Goal: Participate in discussion: Engage in conversation with other users on a specific topic

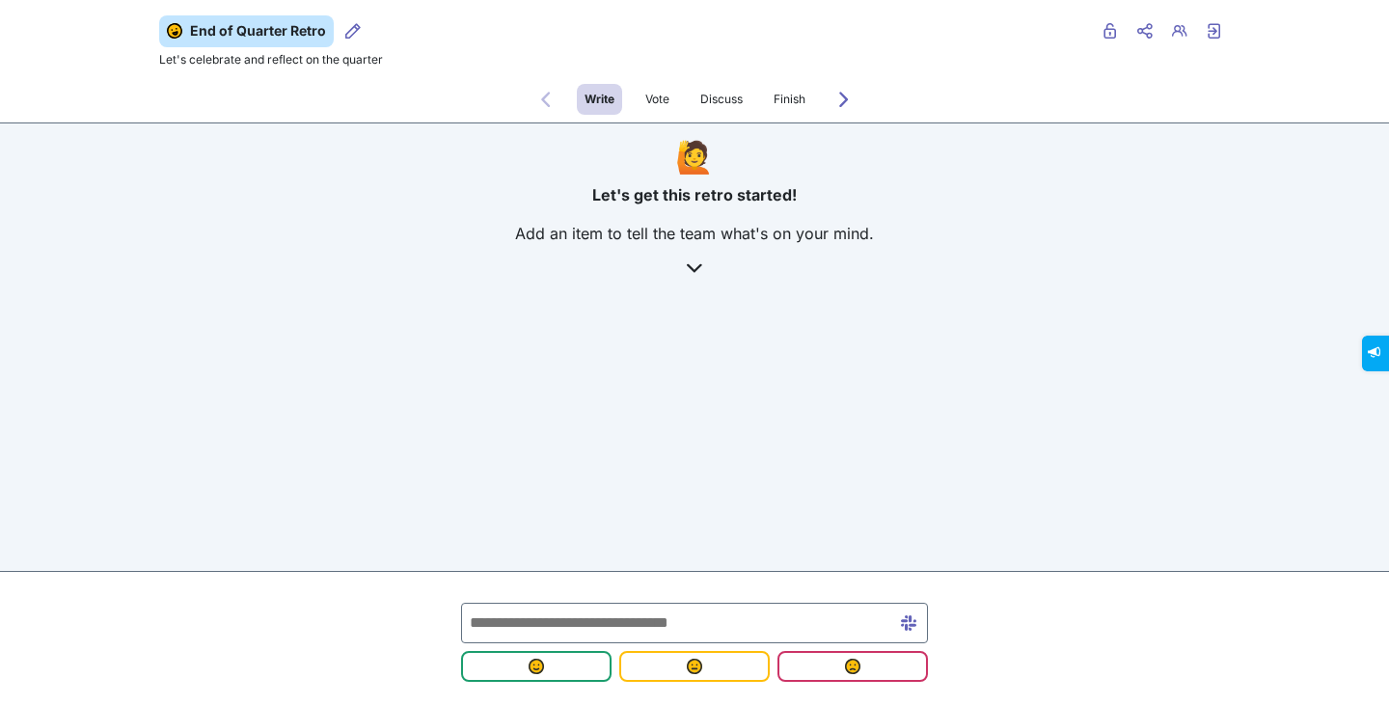
click at [613, 619] on input "text" at bounding box center [694, 623] width 467 height 41
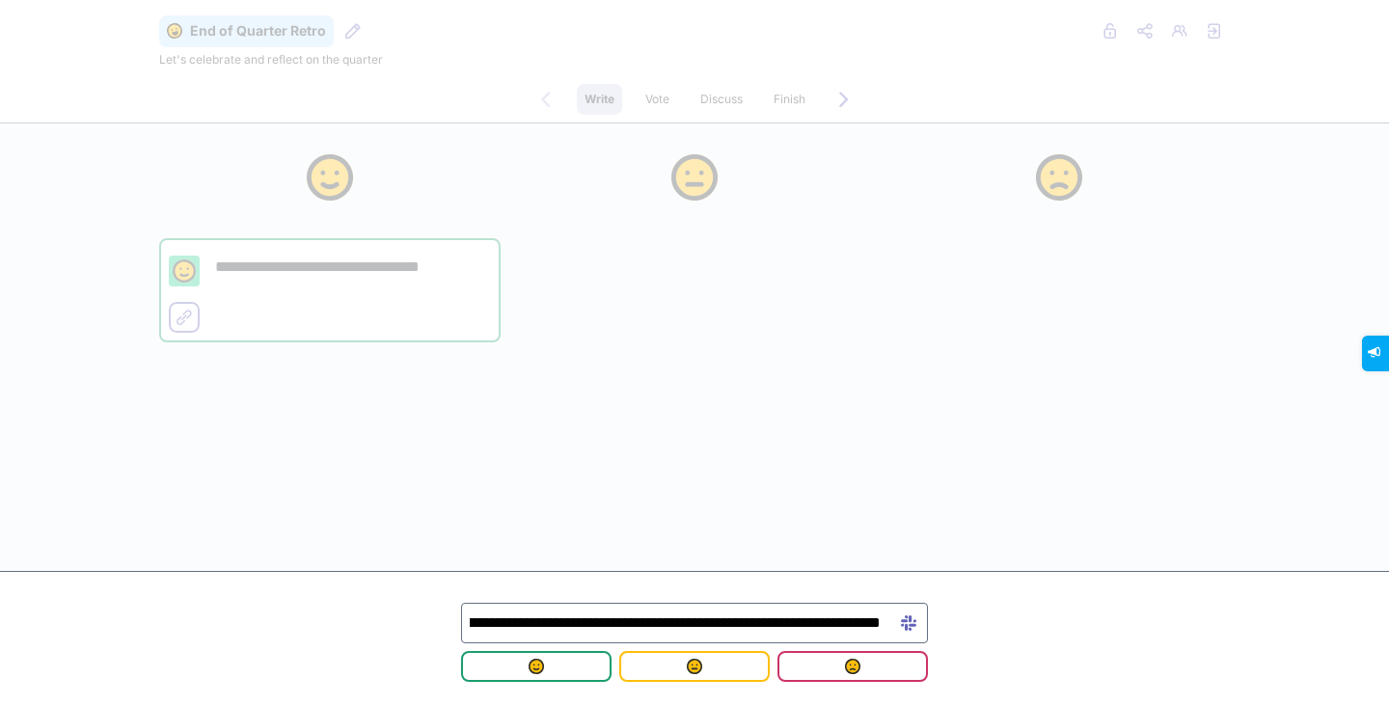
scroll to position [0, 280]
type input "**********"
click at [686, 674] on button "submit" at bounding box center [694, 666] width 150 height 31
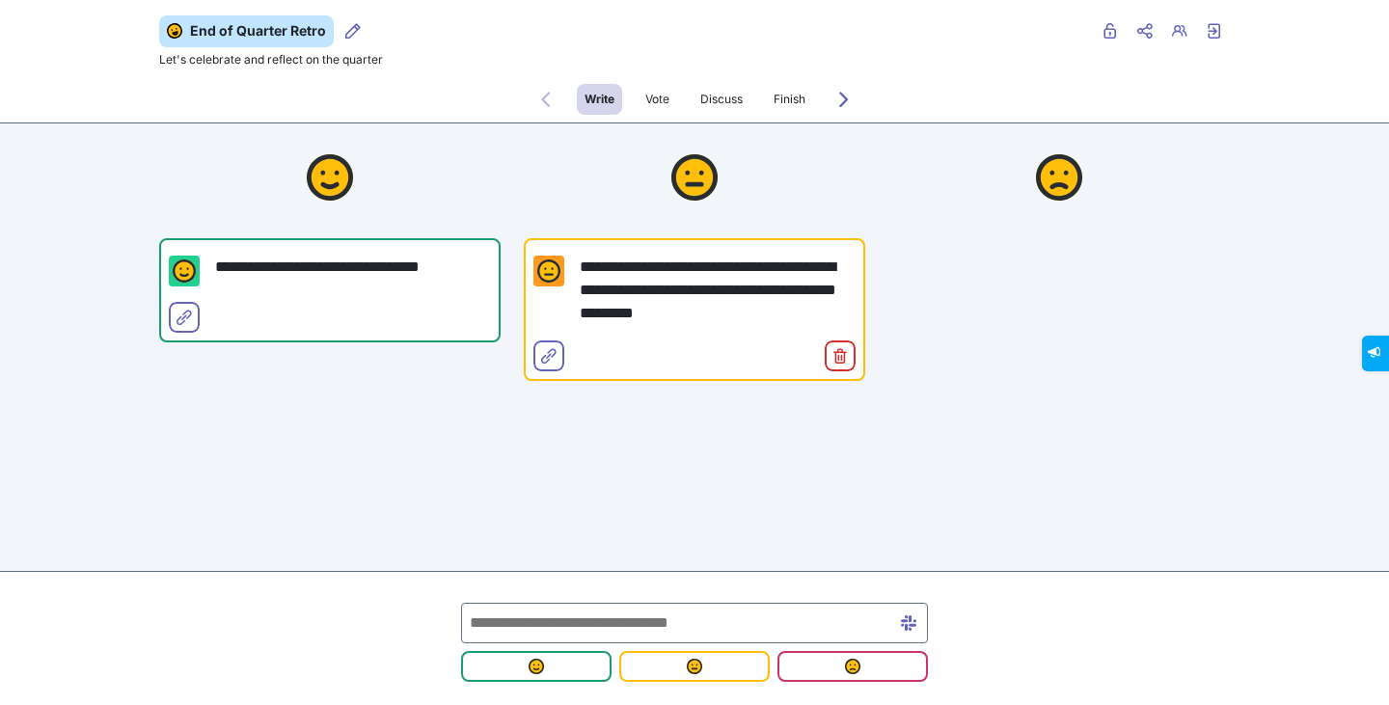
click at [562, 617] on input "text" at bounding box center [694, 623] width 467 height 41
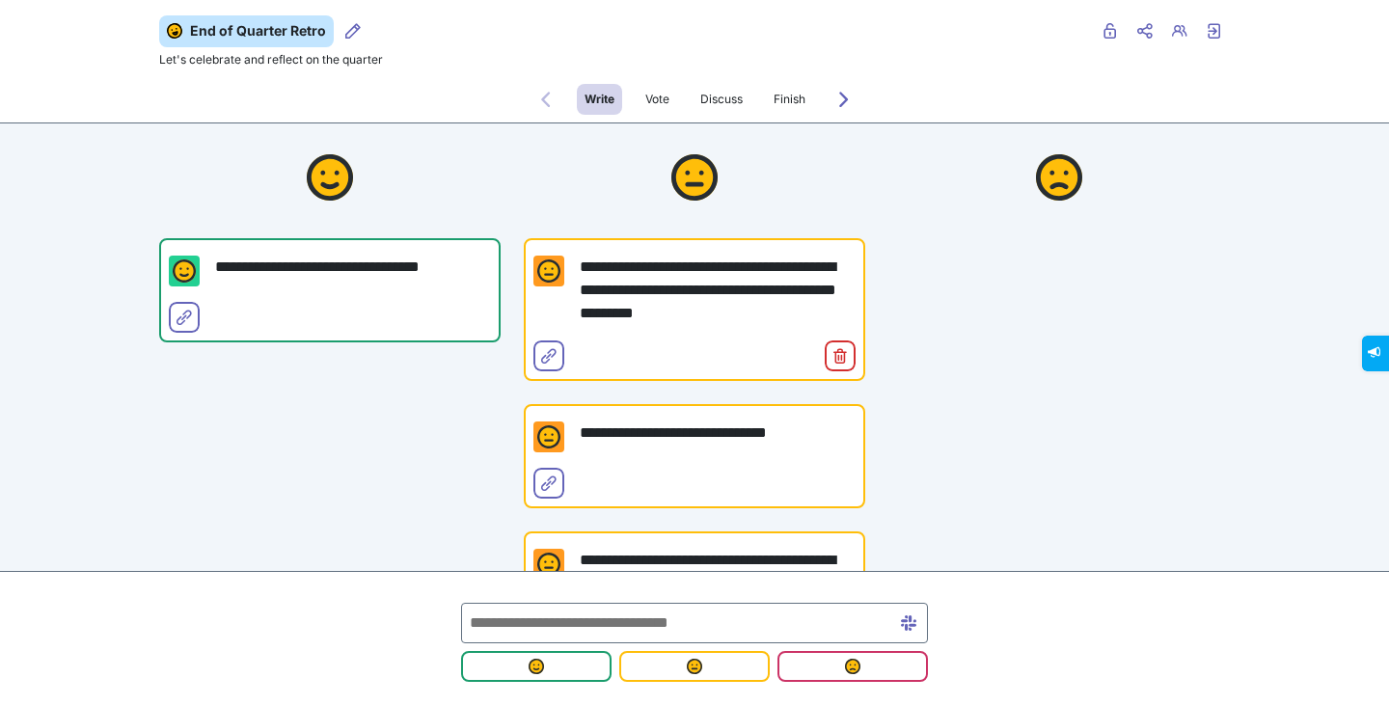
click at [81, 505] on div "**********" at bounding box center [694, 464] width 1389 height 929
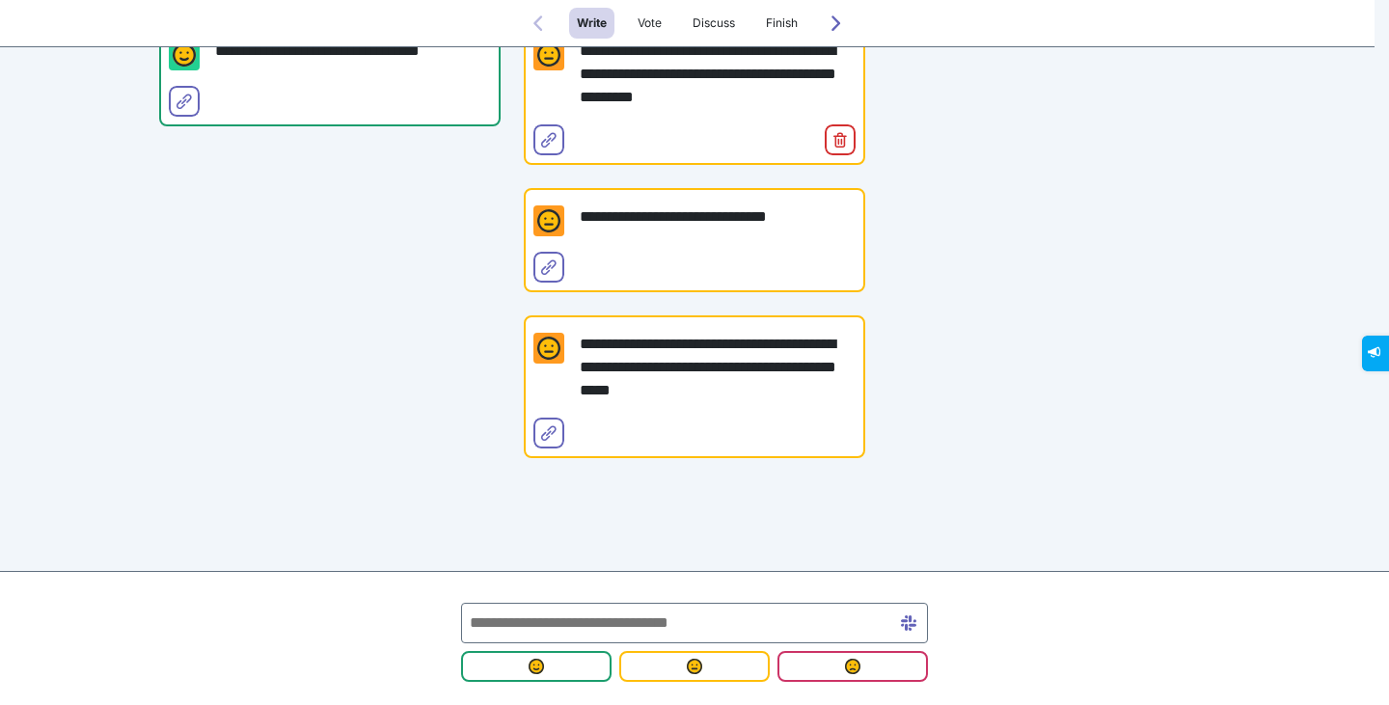
scroll to position [217, 0]
click at [521, 622] on input "text" at bounding box center [694, 623] width 467 height 41
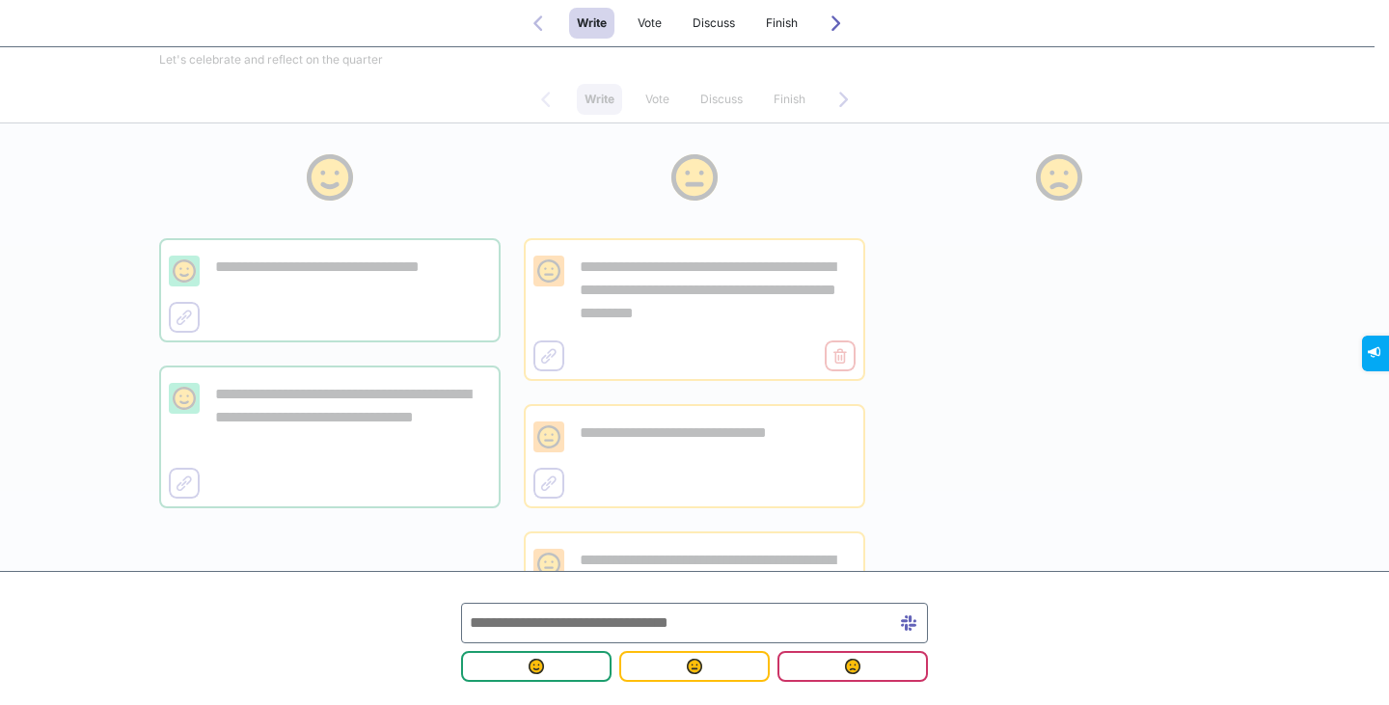
scroll to position [224, 0]
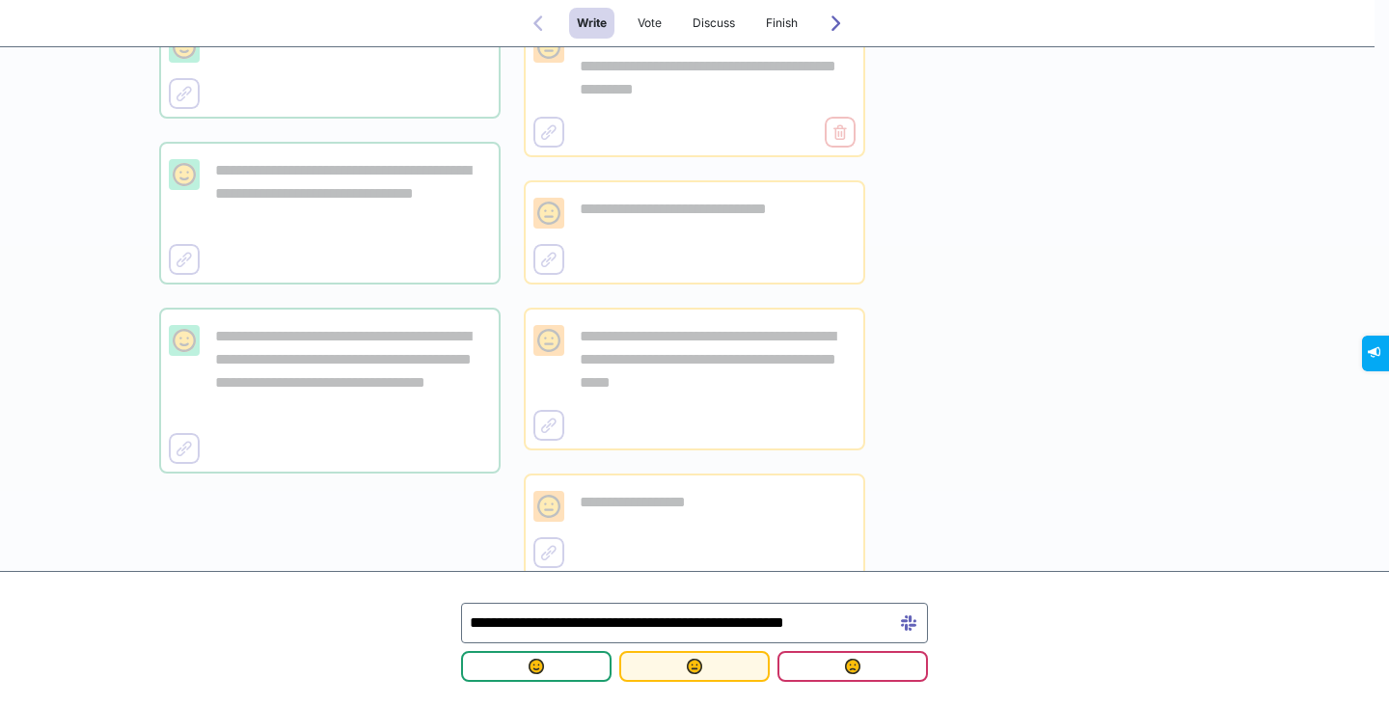
type input "**********"
click at [682, 669] on span "submit" at bounding box center [695, 666] width 120 height 15
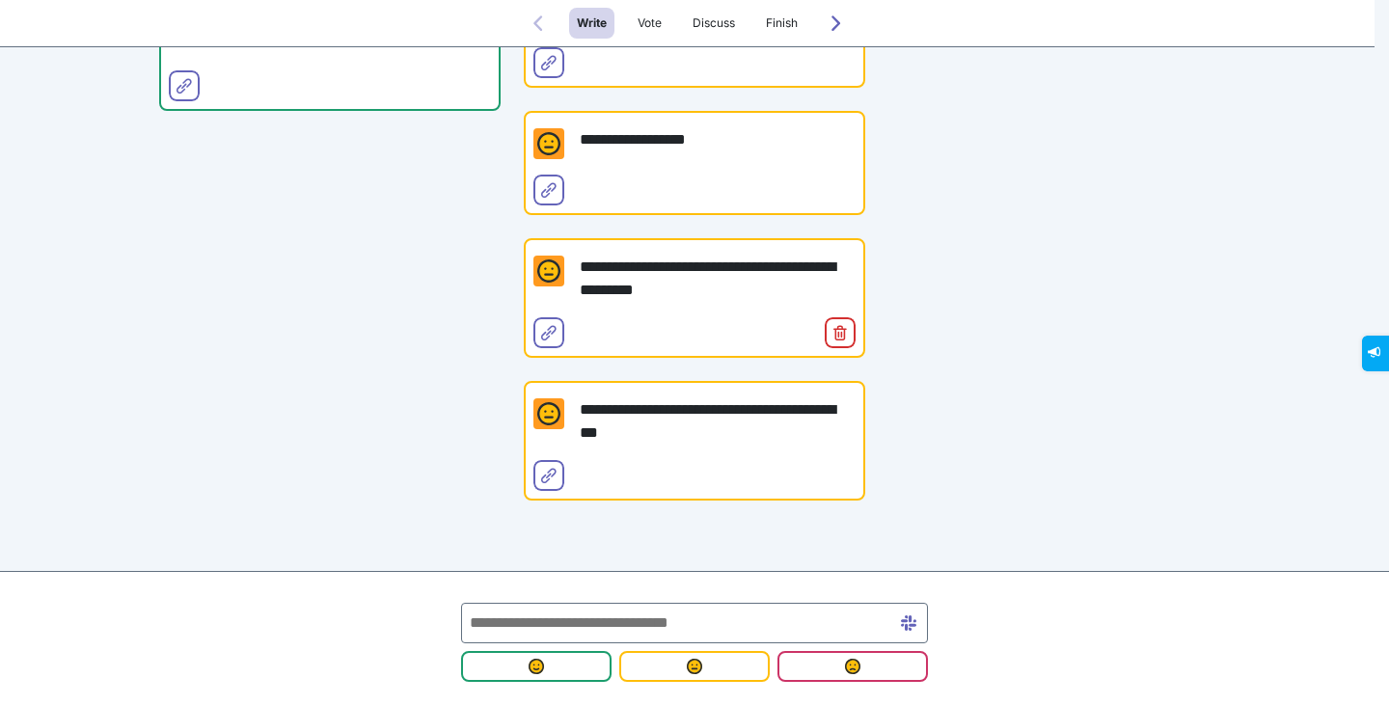
scroll to position [588, 0]
click at [816, 440] on p "**********" at bounding box center [718, 420] width 276 height 46
click at [868, 410] on div "**********" at bounding box center [694, 30] width 1071 height 988
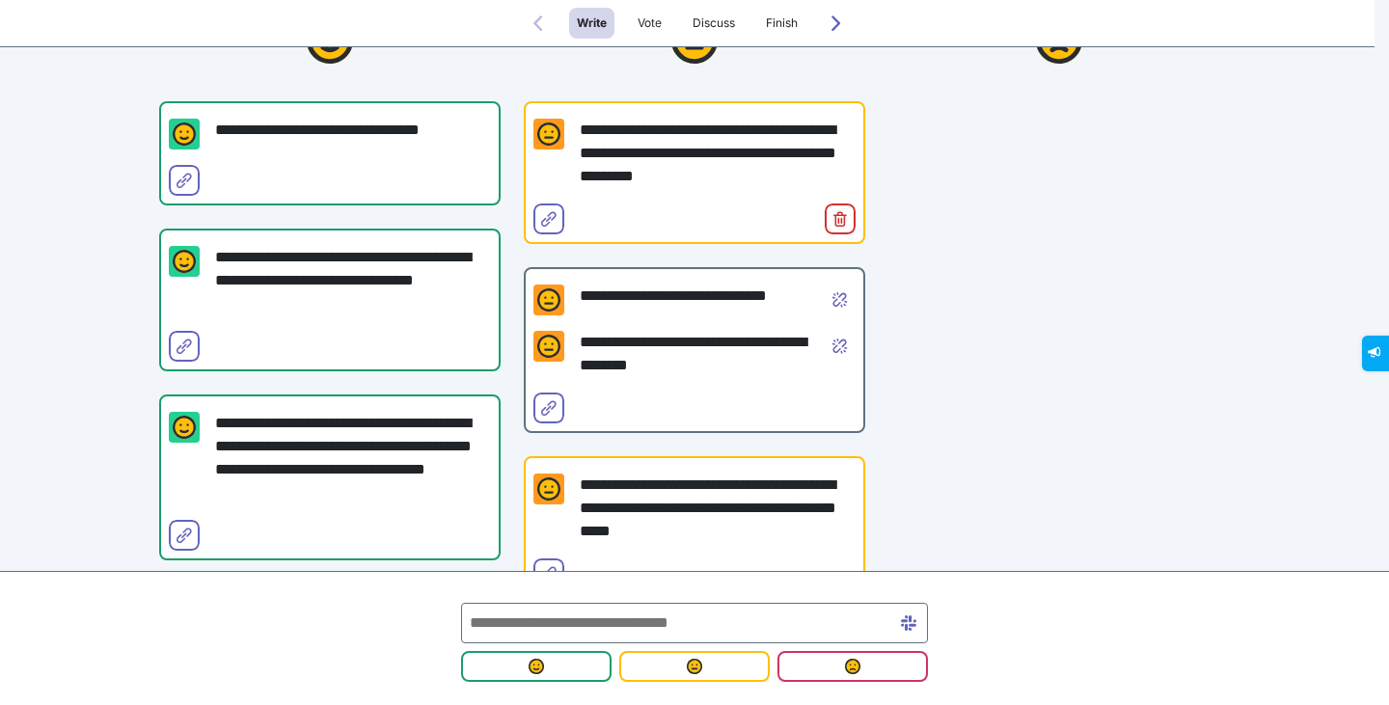
scroll to position [745, 0]
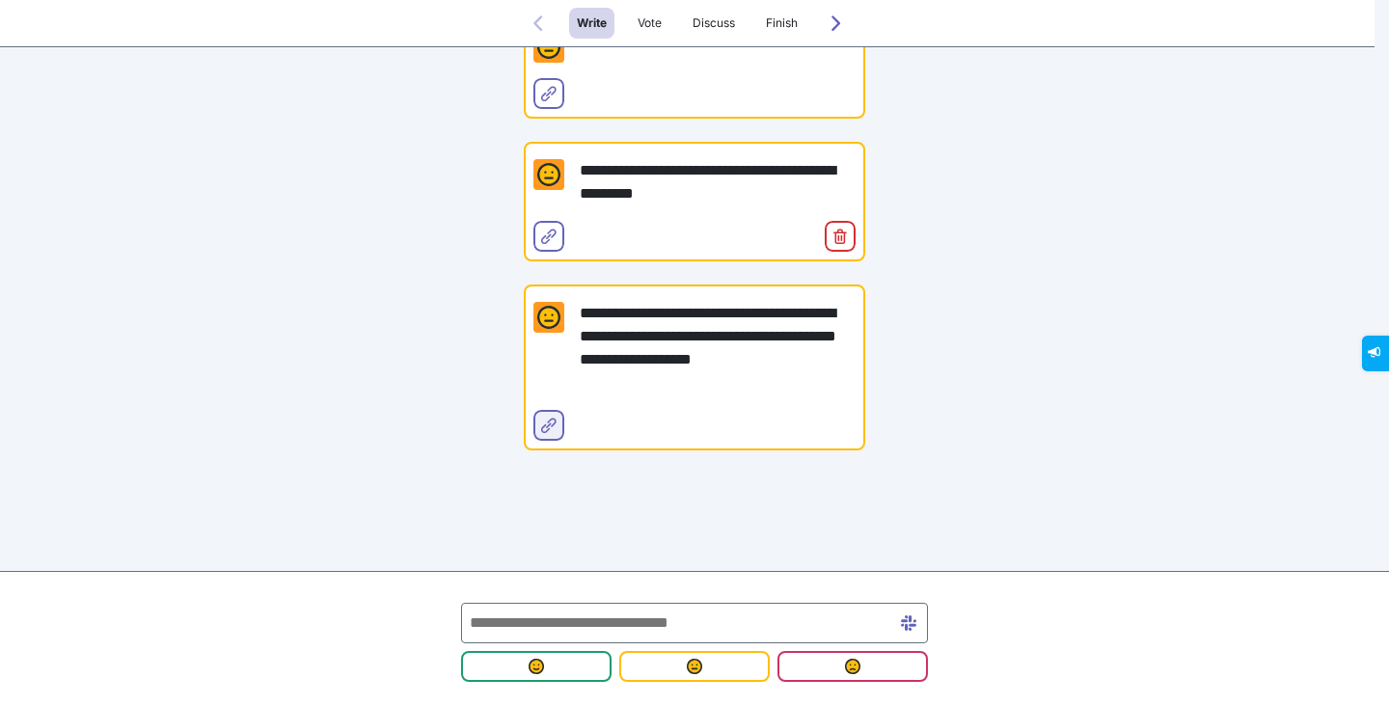
click at [541, 427] on icon "Select for merge" at bounding box center [548, 425] width 15 height 15
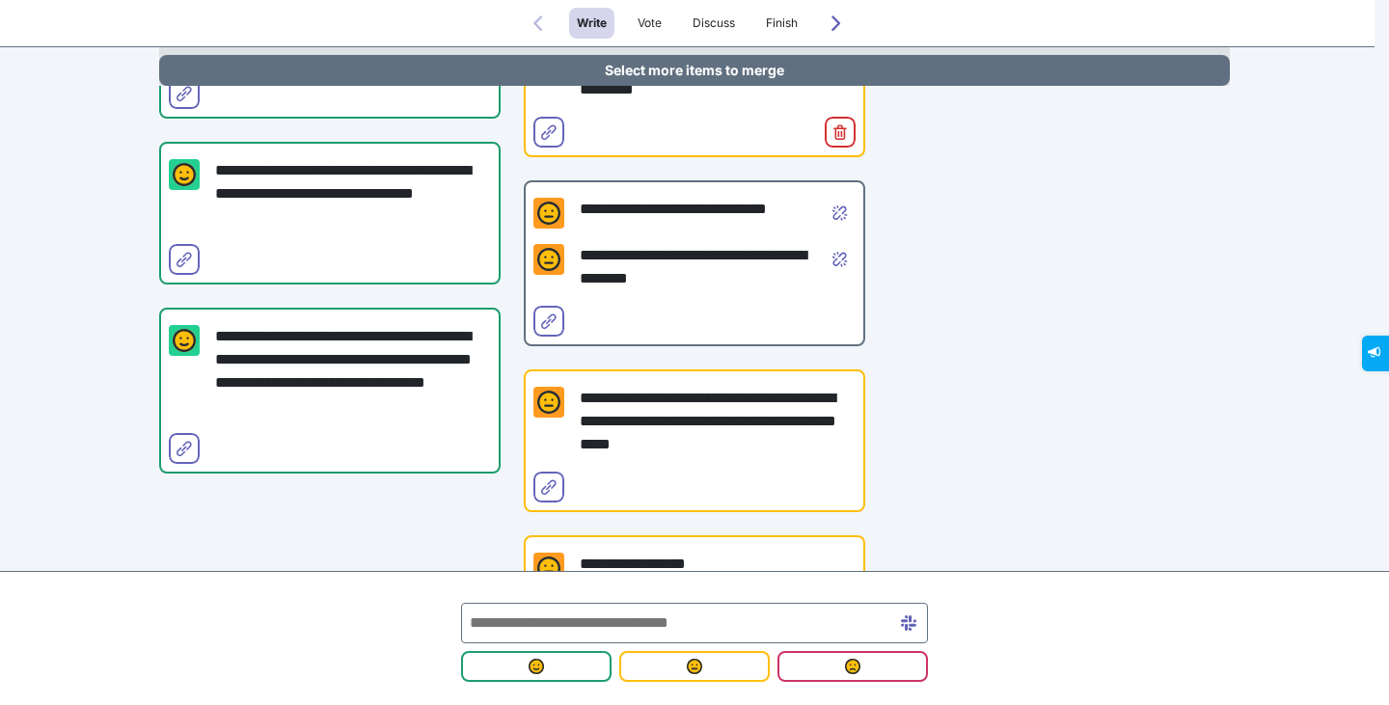
scroll to position [261, 0]
click at [544, 324] on icon "Select for merge" at bounding box center [548, 321] width 15 height 15
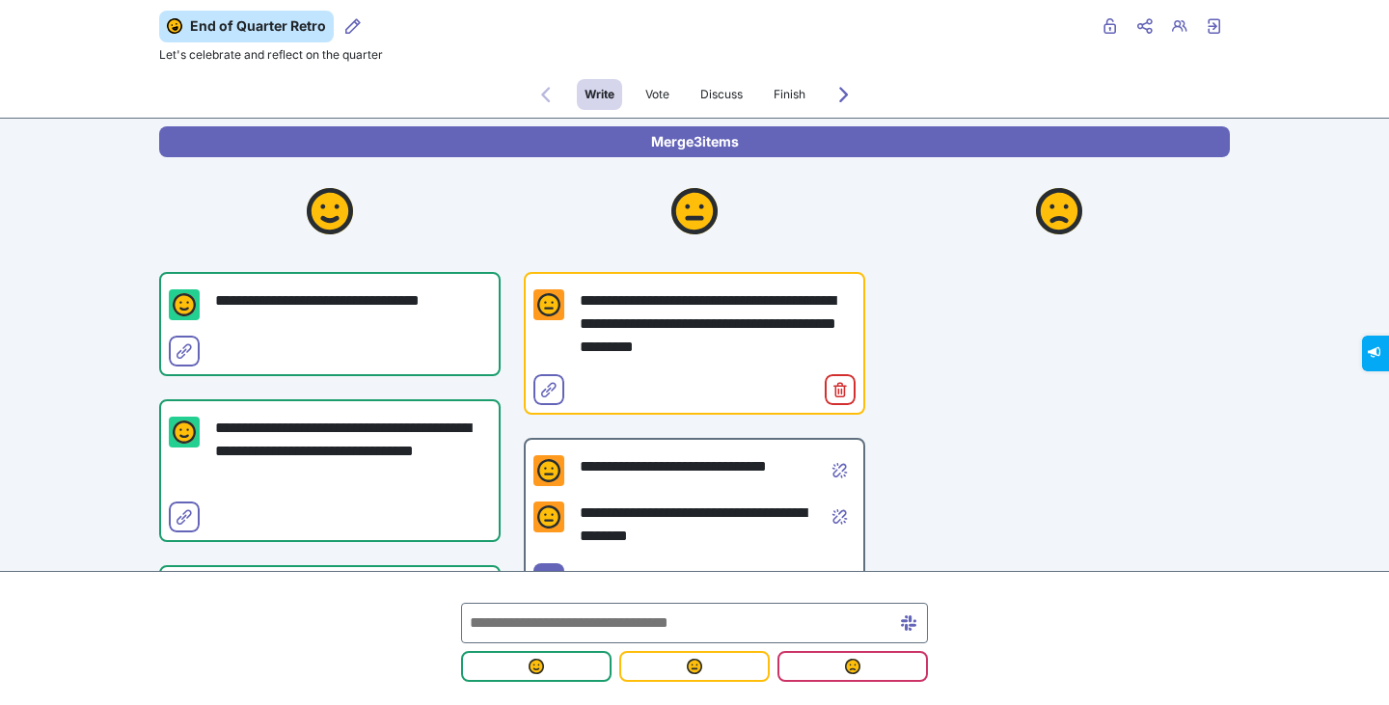
scroll to position [0, 0]
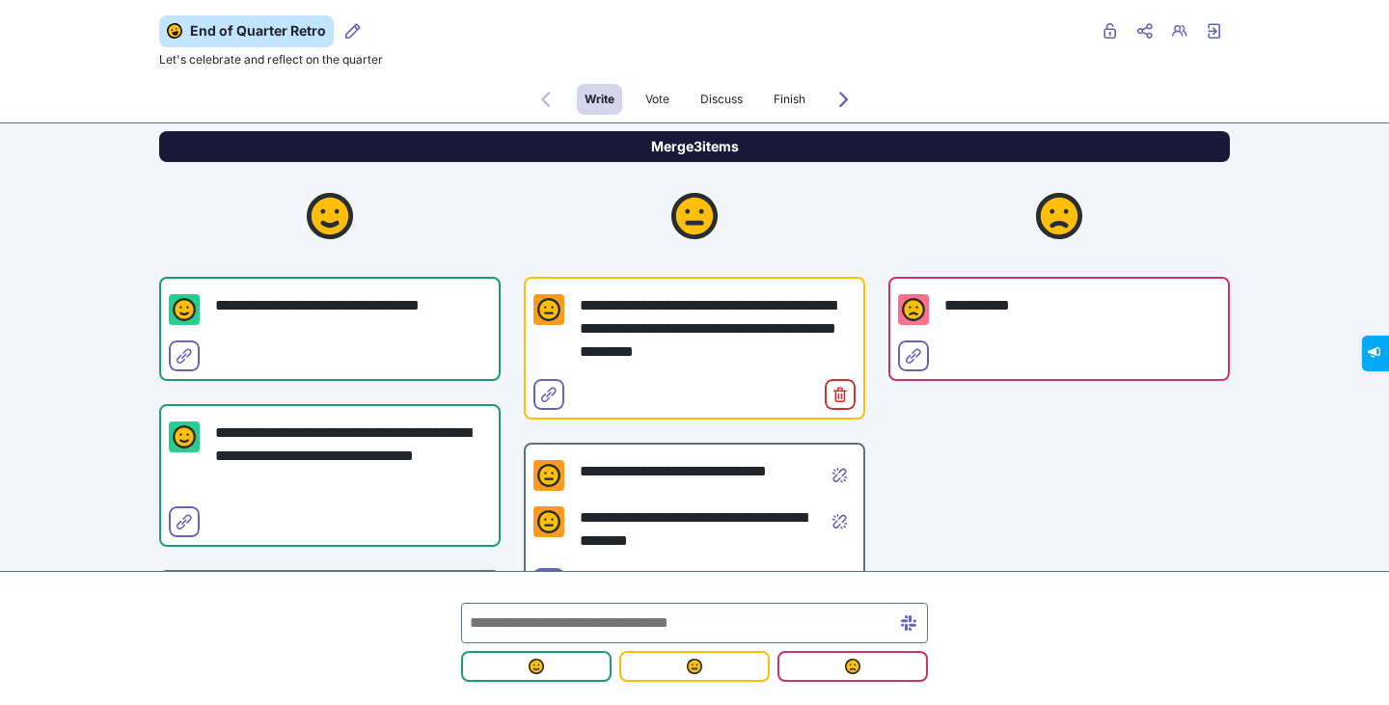
click at [760, 157] on button "Merge 3 items" at bounding box center [694, 146] width 1071 height 31
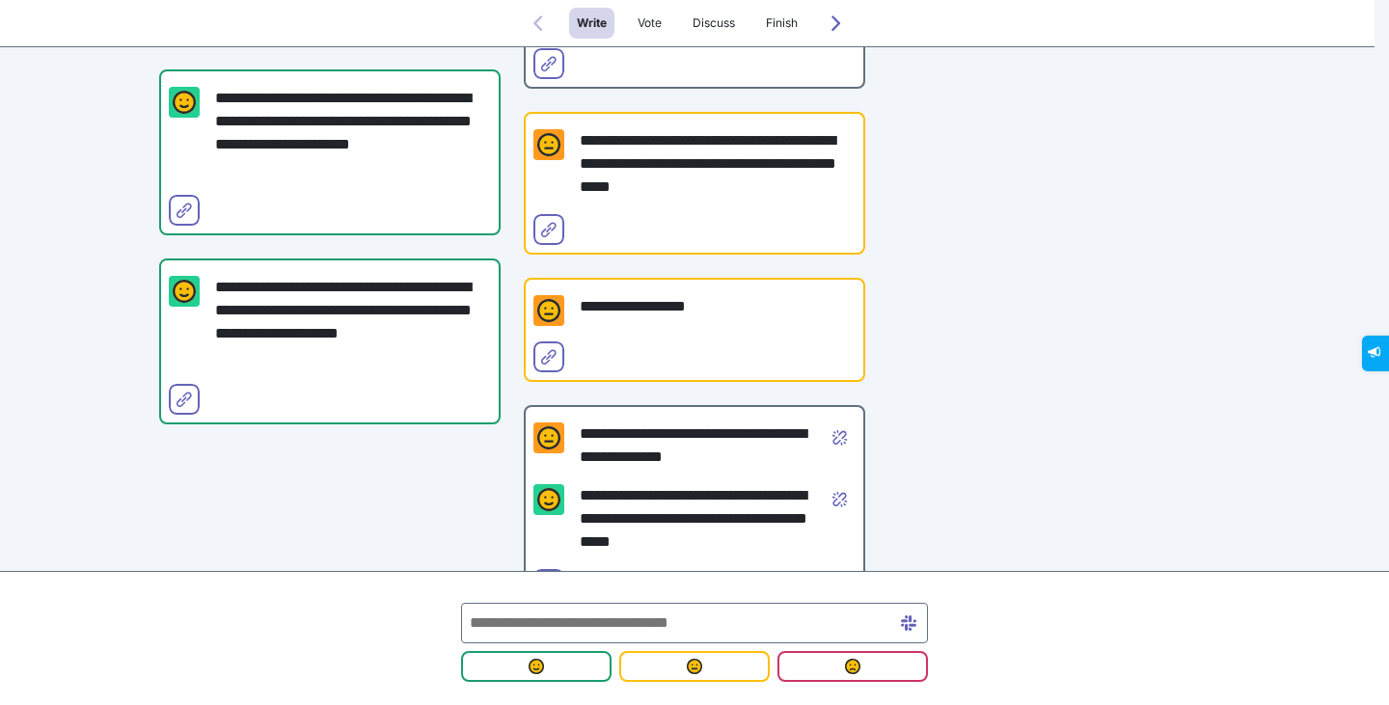
scroll to position [938, 0]
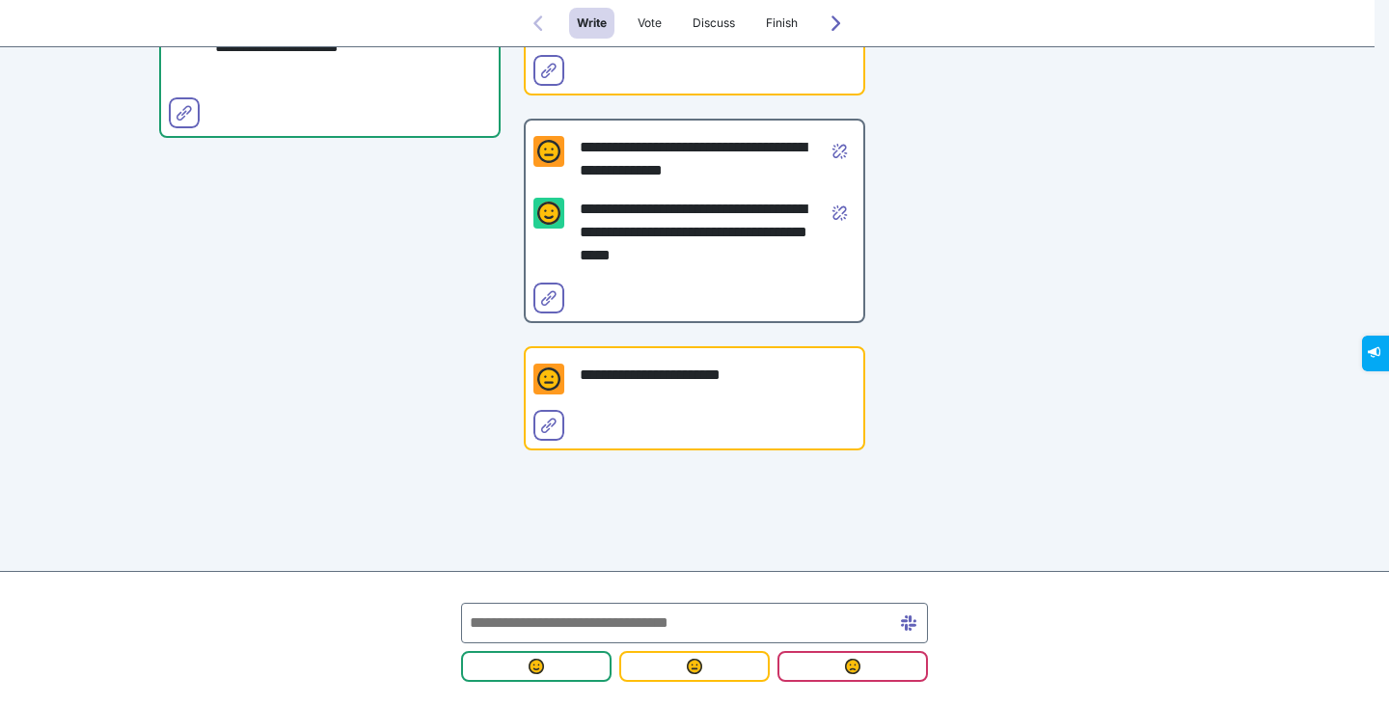
click at [551, 601] on div at bounding box center [694, 639] width 482 height 102
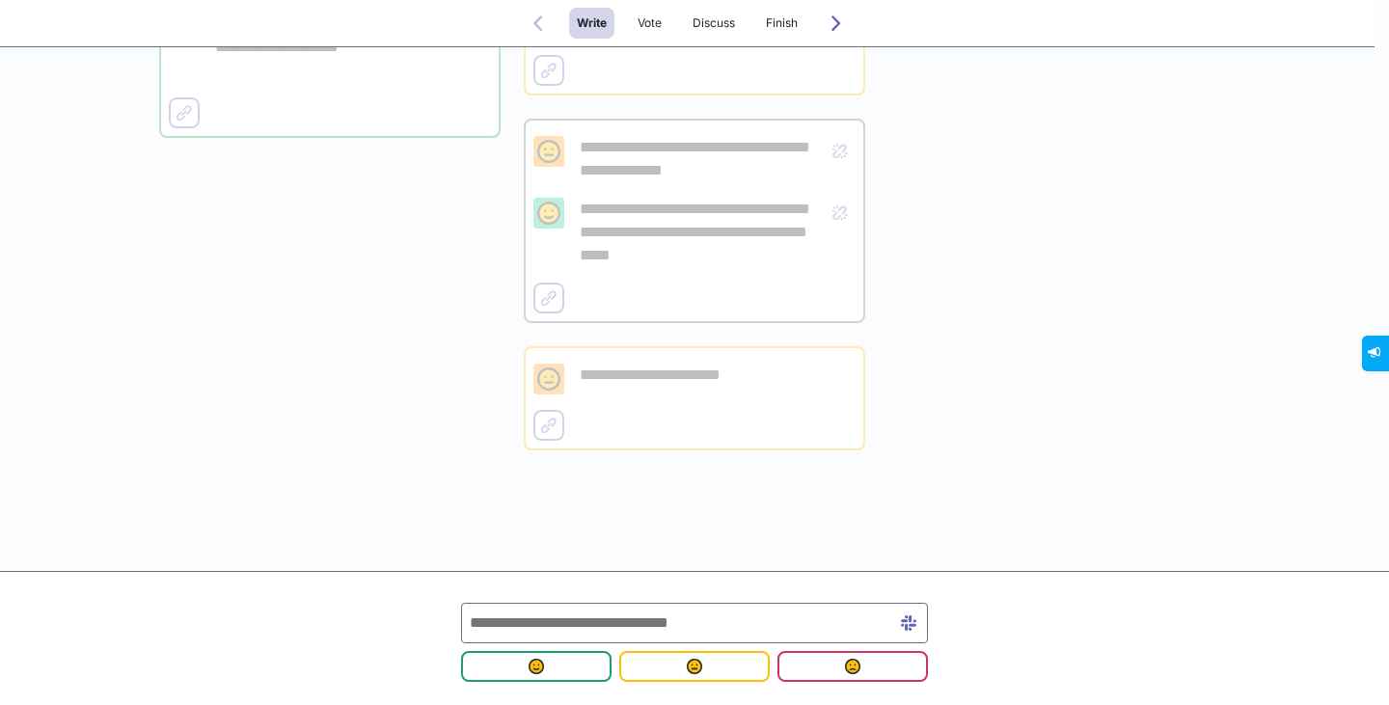
click at [540, 615] on input "text" at bounding box center [694, 623] width 467 height 41
type input "**********"
click at [678, 665] on span "submit" at bounding box center [695, 666] width 120 height 15
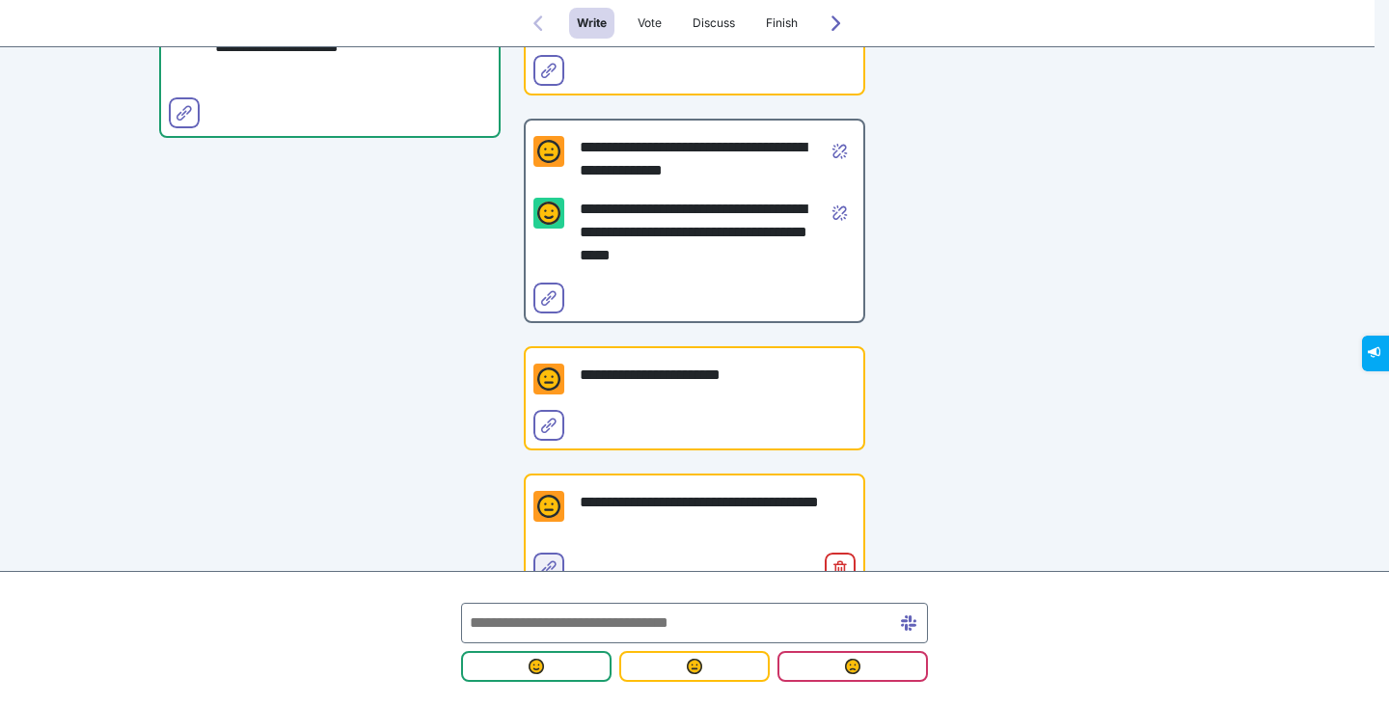
click at [544, 562] on icon "Select for merge" at bounding box center [548, 568] width 15 height 15
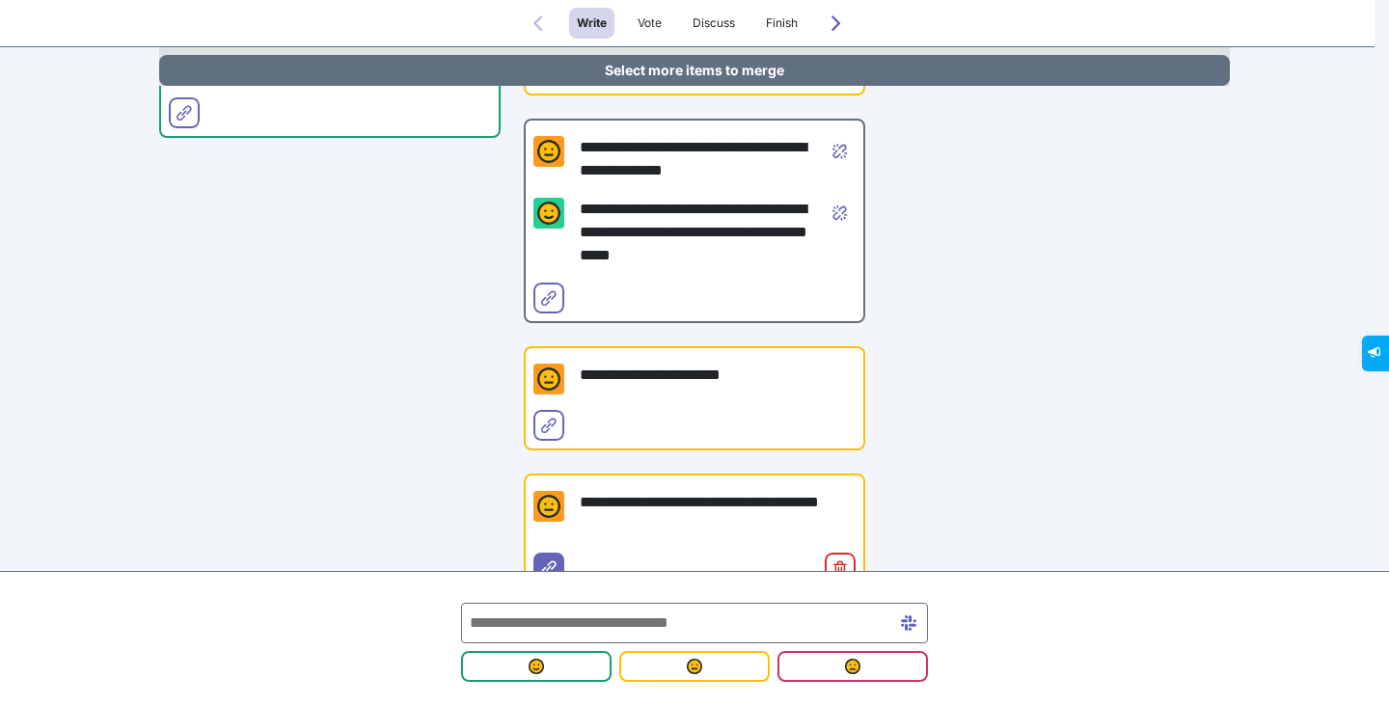
scroll to position [842, 0]
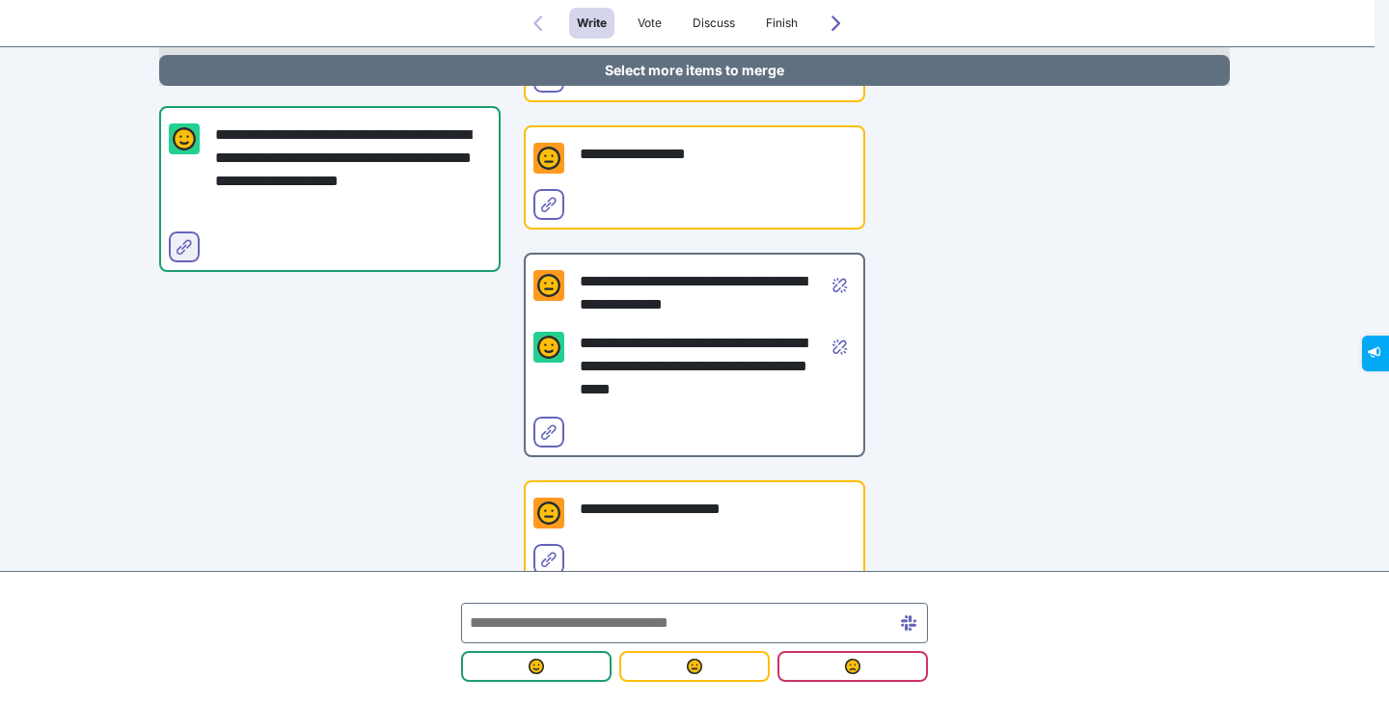
click at [178, 249] on icon "Select for merge" at bounding box center [184, 246] width 15 height 15
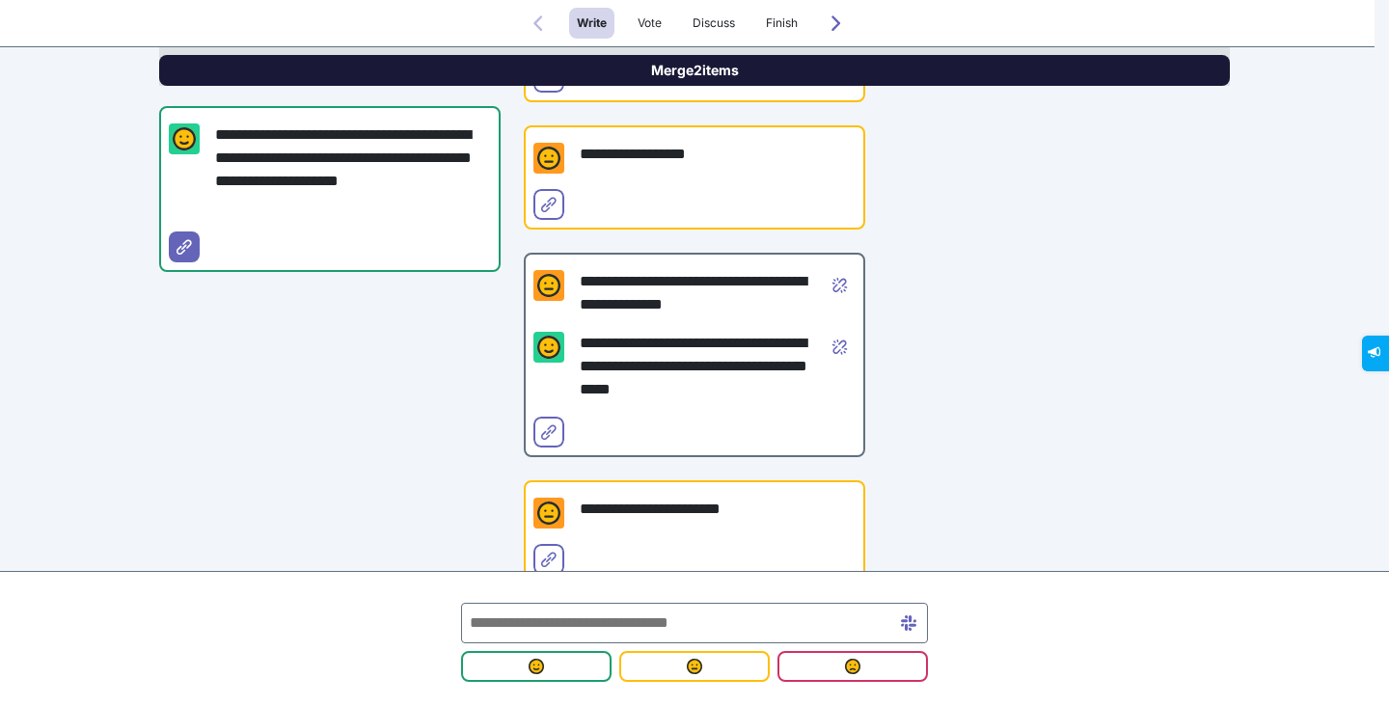
click at [494, 63] on button "Merge 2 items" at bounding box center [694, 70] width 1071 height 31
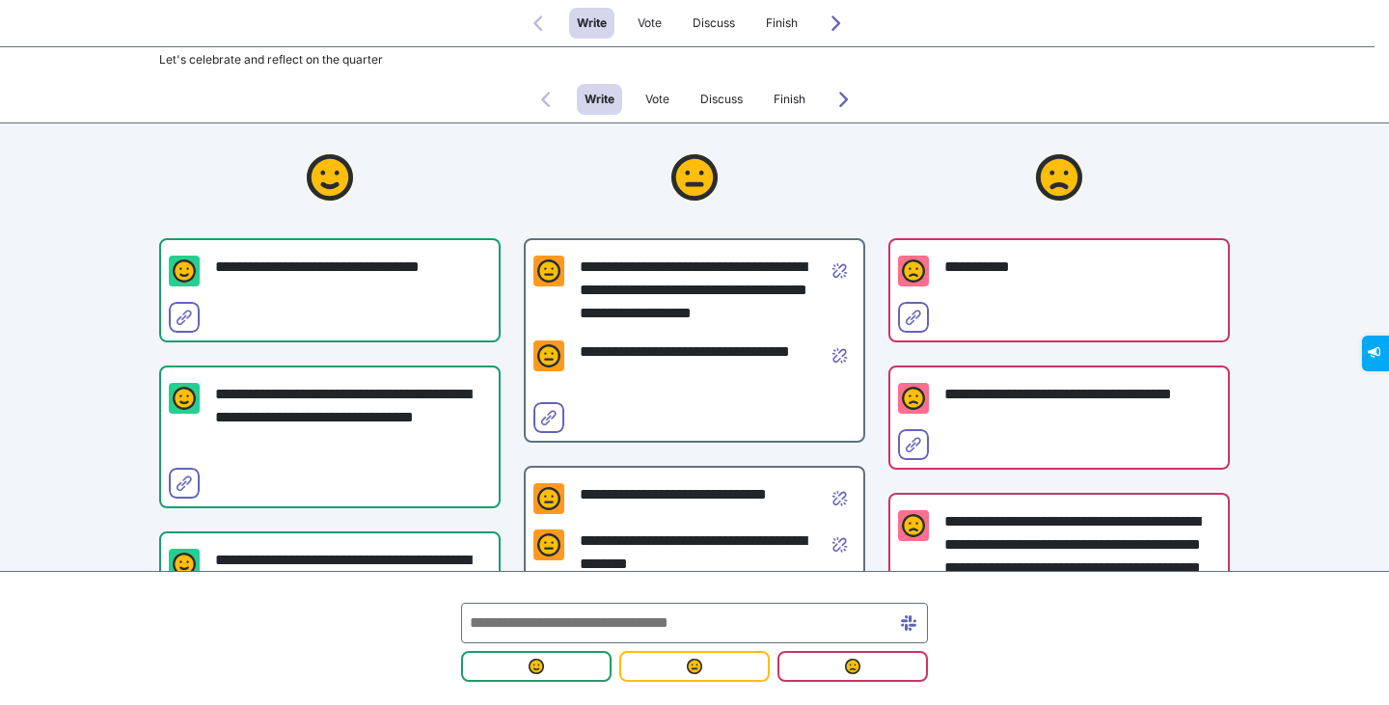
scroll to position [377, 0]
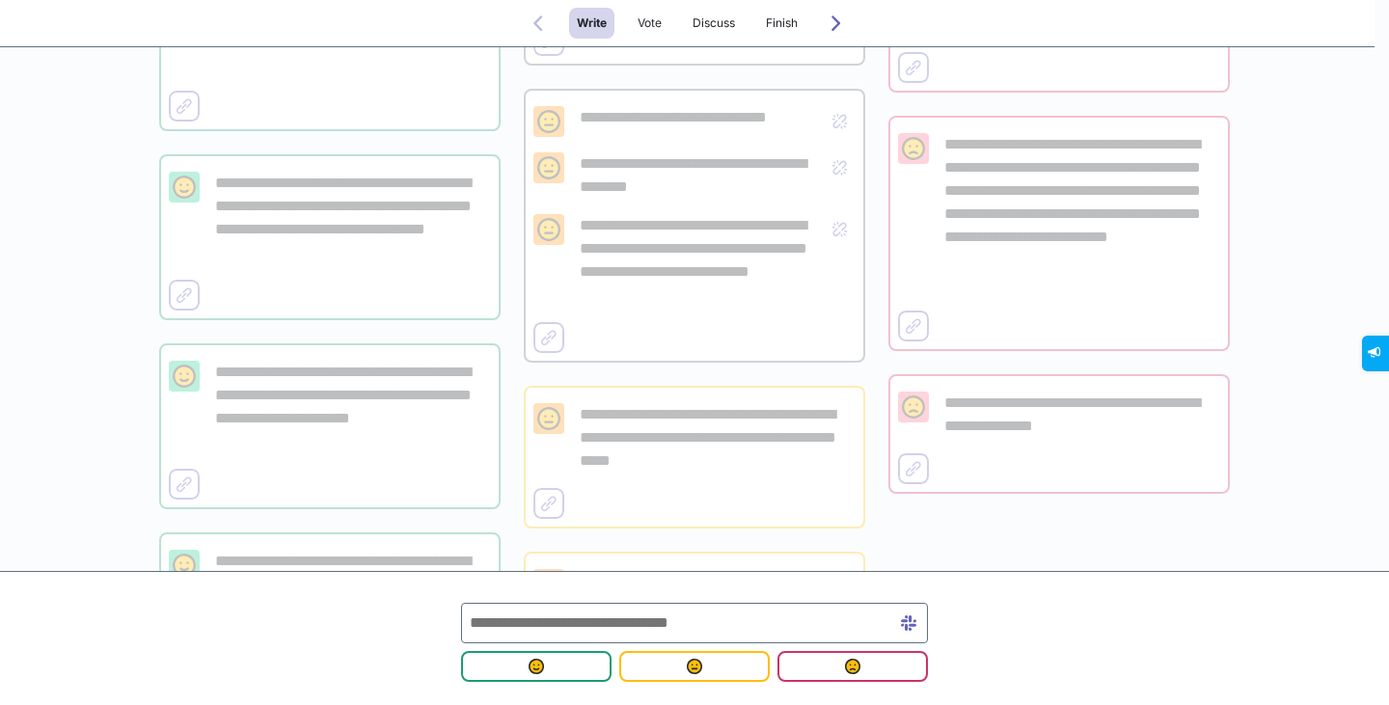
click at [576, 620] on input "text" at bounding box center [694, 623] width 467 height 41
type input "**********"
click at [833, 666] on span "submit" at bounding box center [853, 666] width 120 height 15
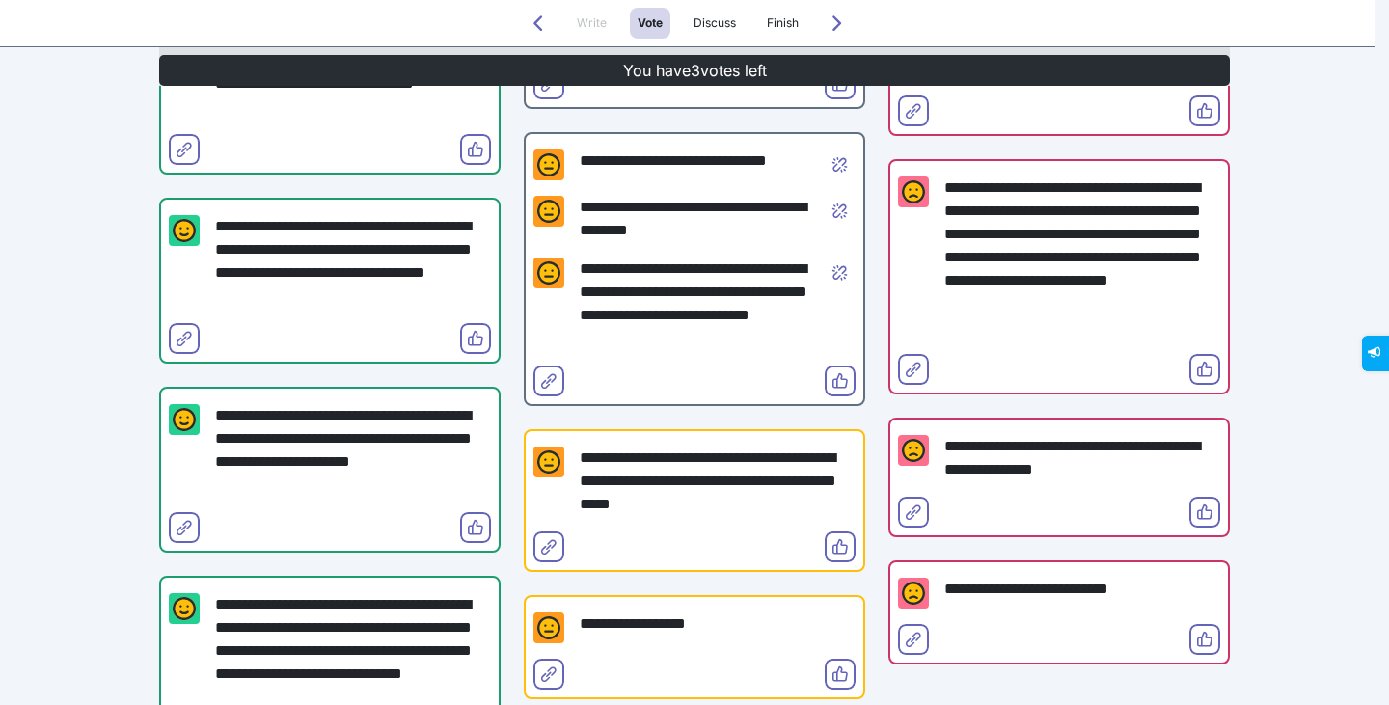
scroll to position [375, 0]
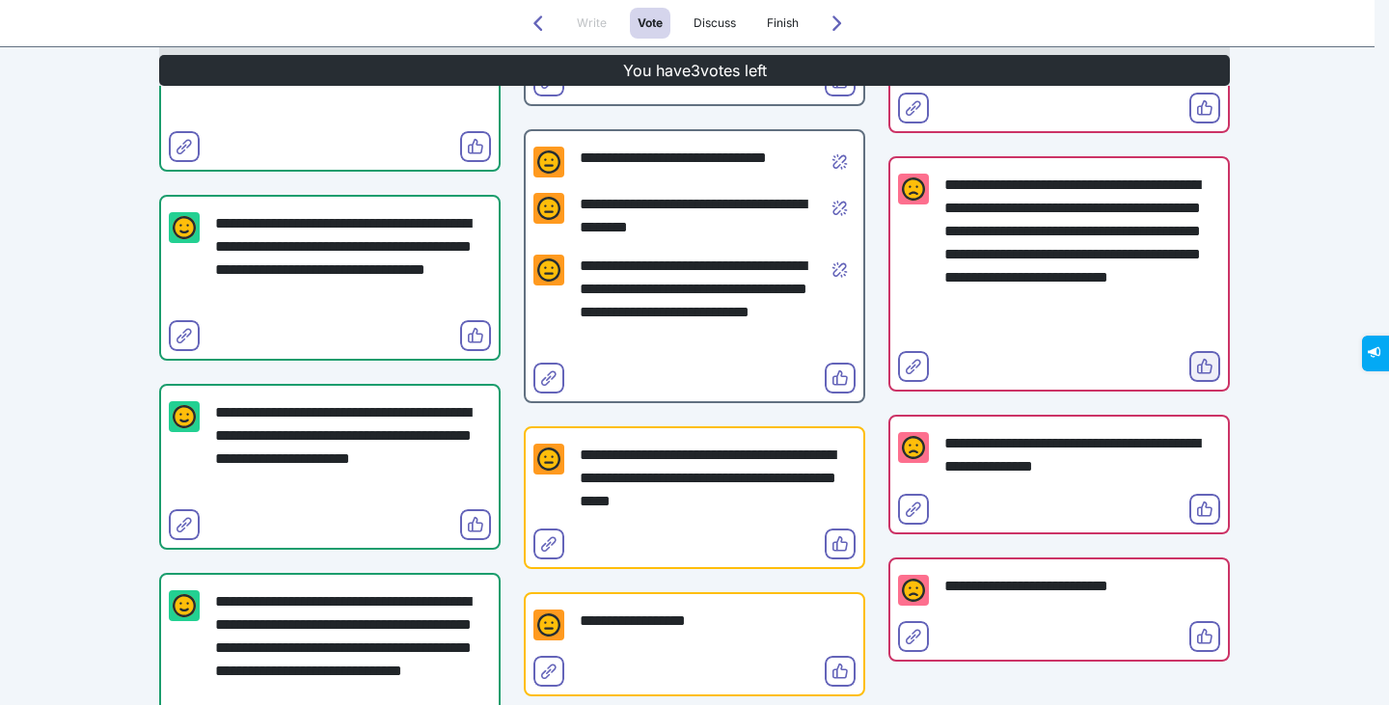
click at [1197, 367] on icon "Vote" at bounding box center [1204, 366] width 15 height 15
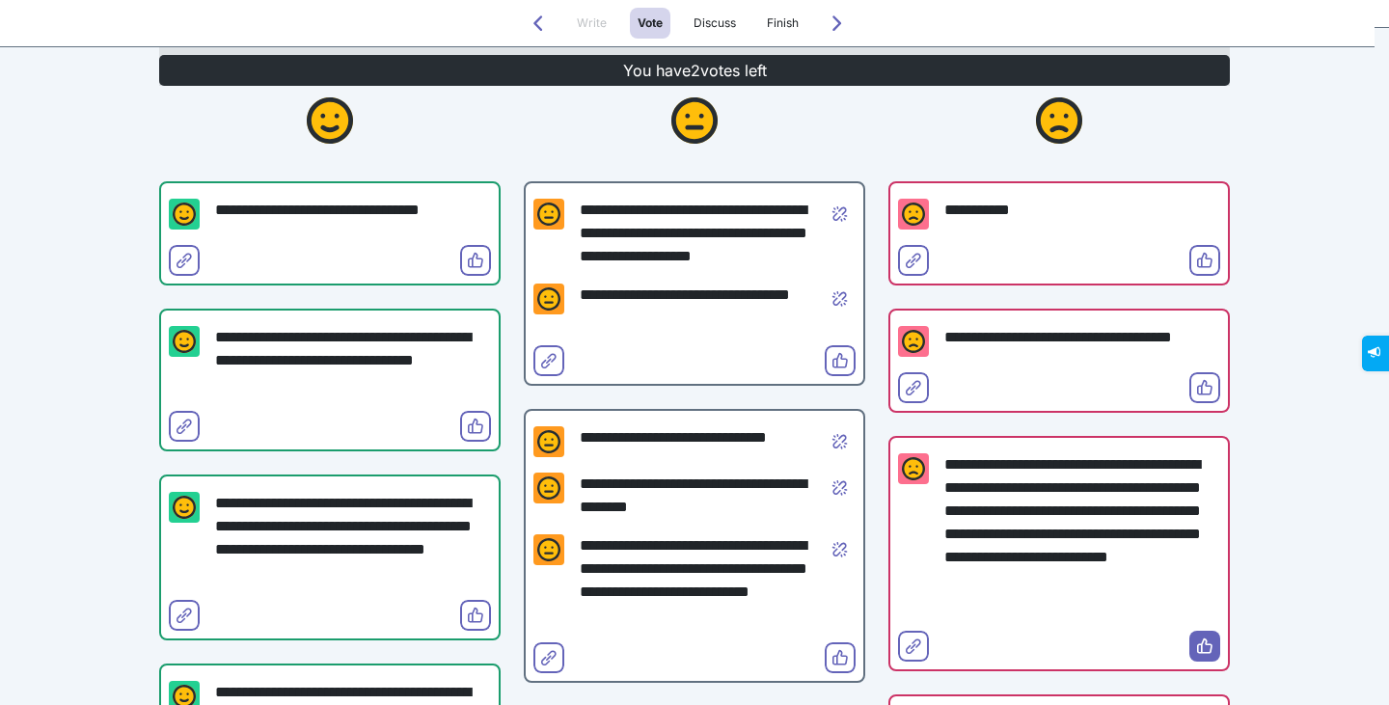
scroll to position [178, 0]
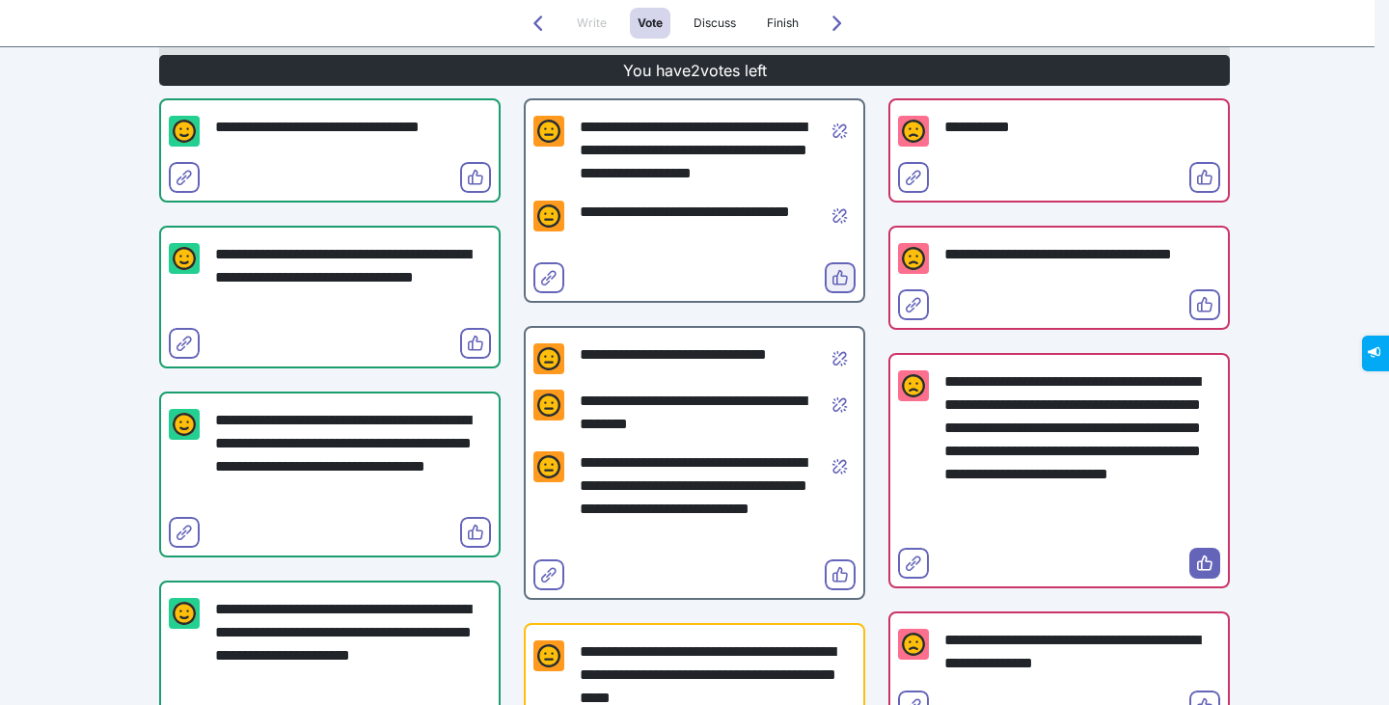
click at [835, 279] on icon "Vote" at bounding box center [840, 277] width 15 height 15
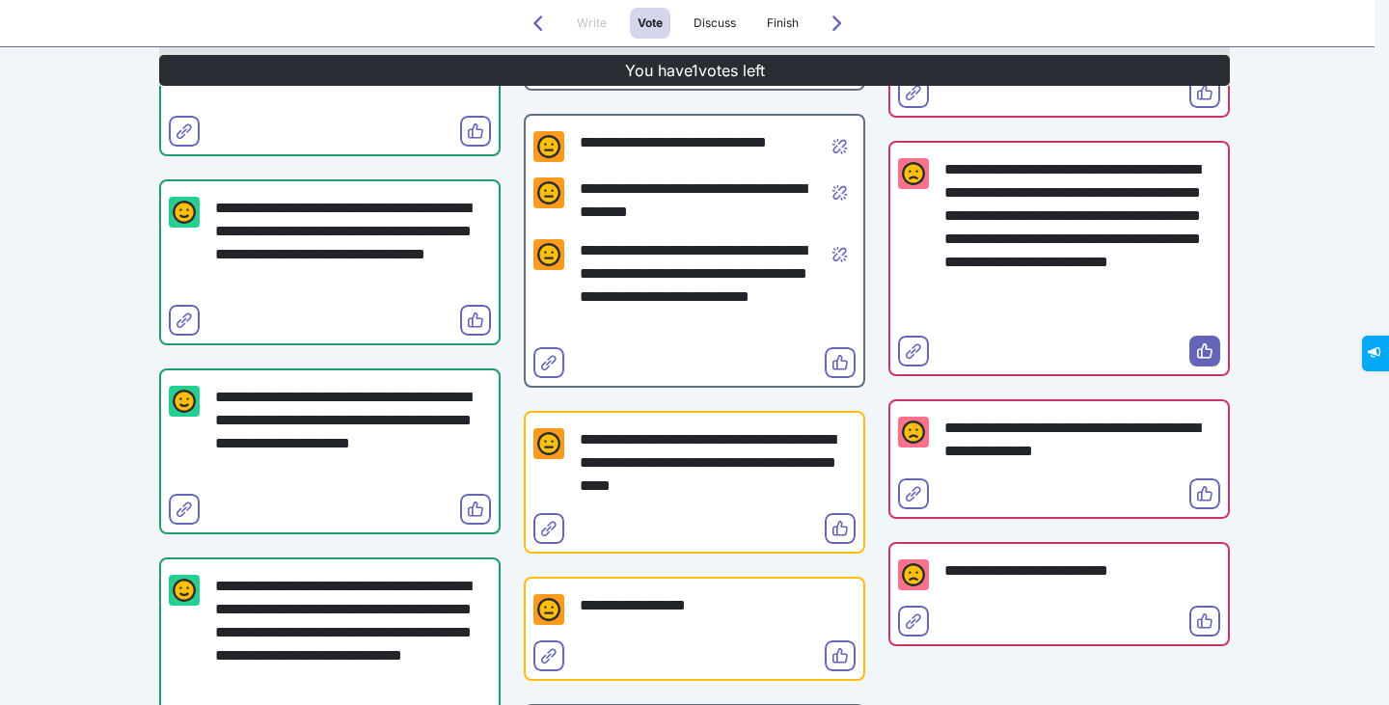
scroll to position [143, 0]
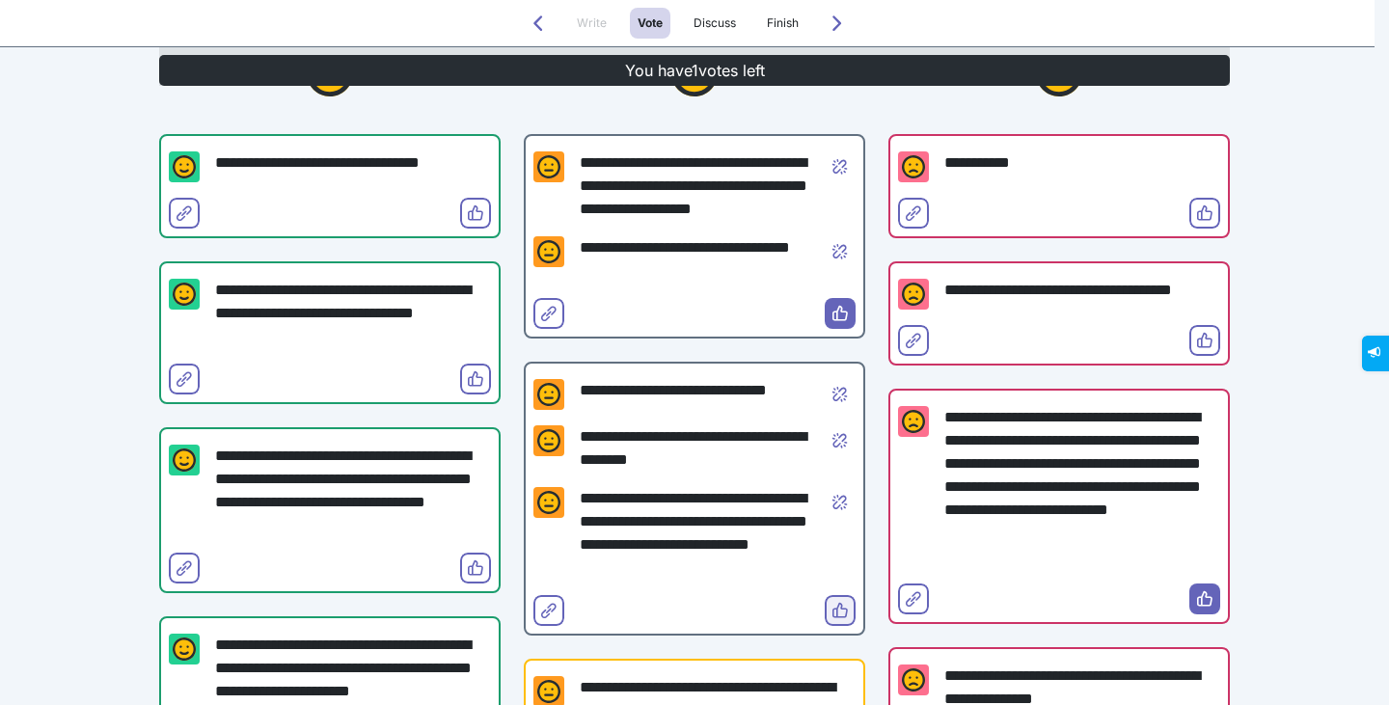
click at [834, 604] on icon "Vote" at bounding box center [840, 610] width 15 height 15
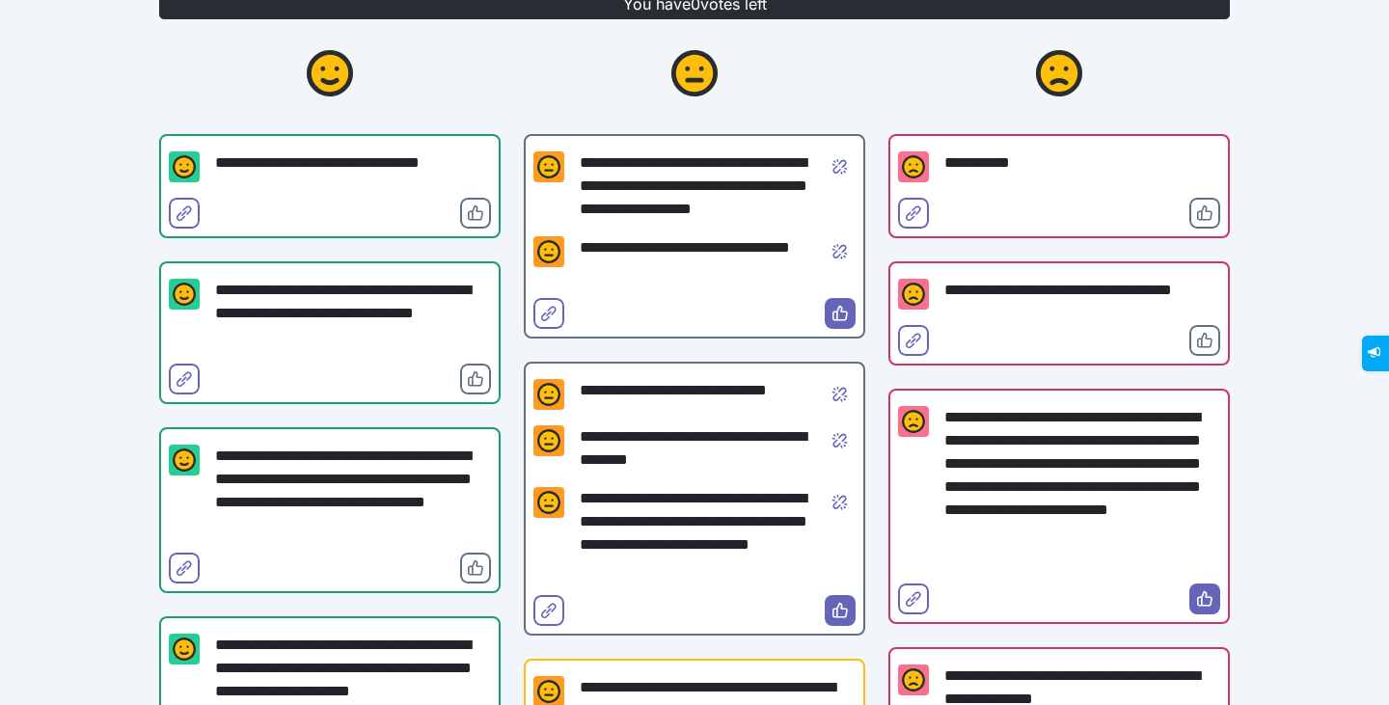
scroll to position [0, 0]
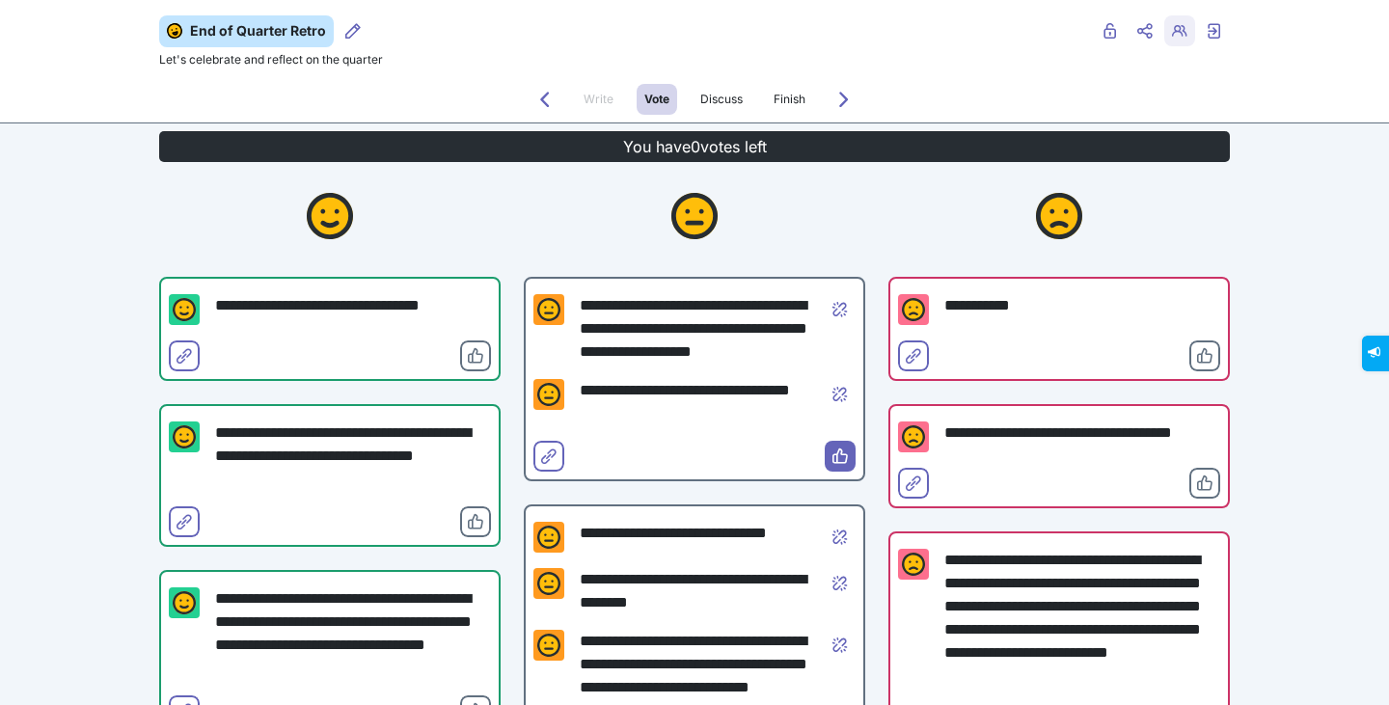
click at [1177, 27] on icon "Retro users" at bounding box center [1179, 30] width 15 height 15
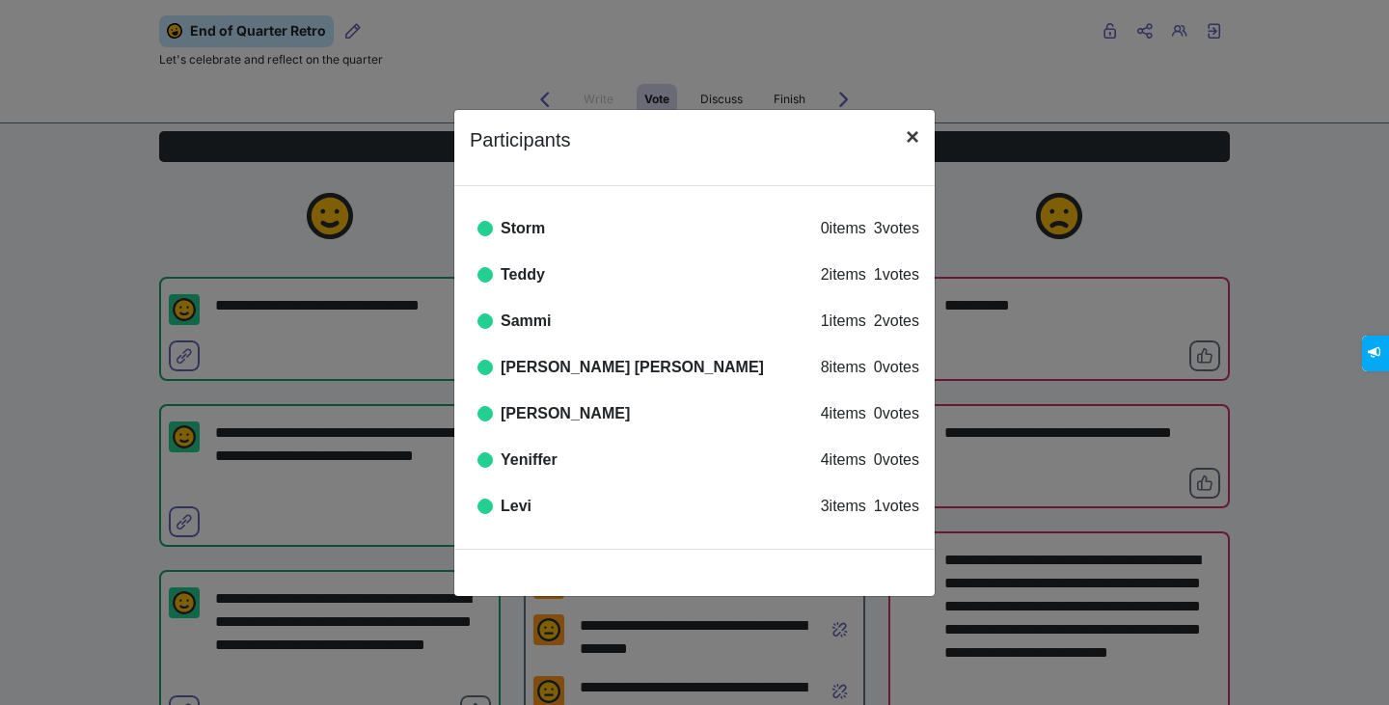
click at [902, 153] on button "×" at bounding box center [912, 137] width 44 height 54
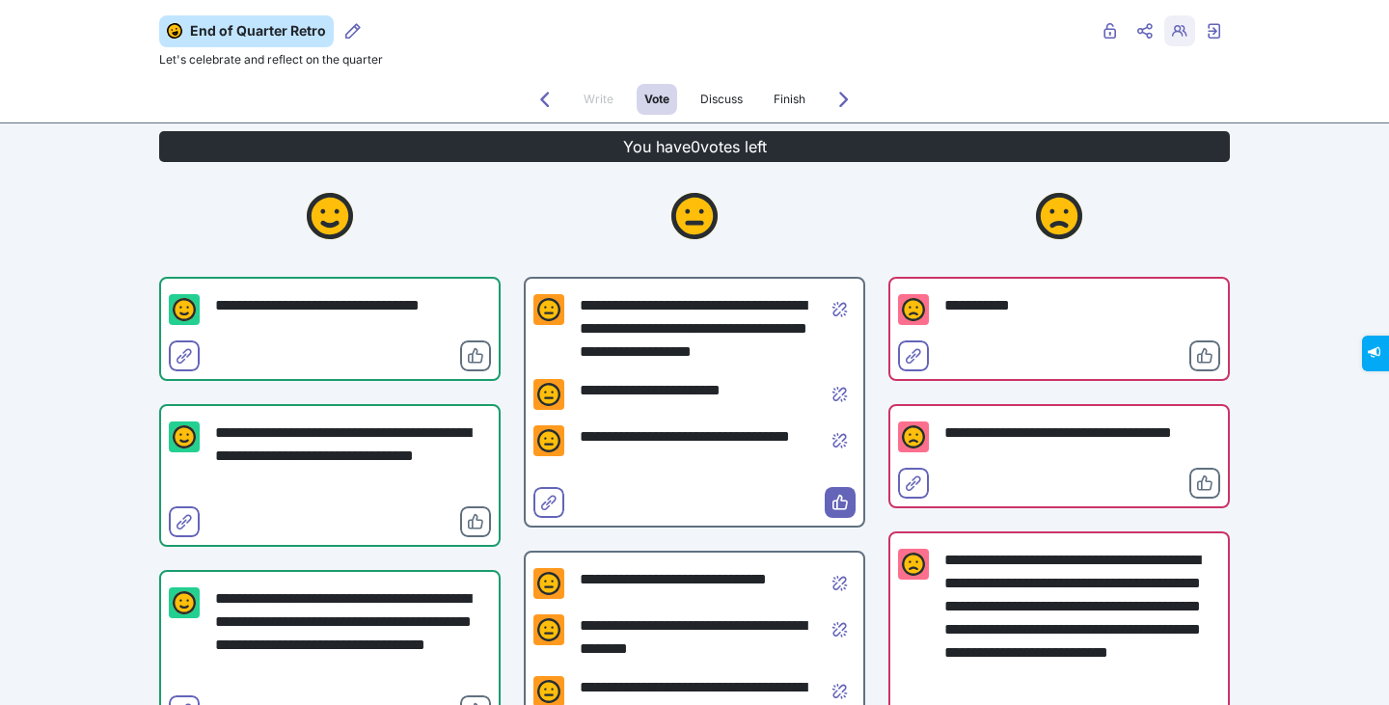
click at [1175, 44] on span "Retro users" at bounding box center [1179, 46] width 15 height 15
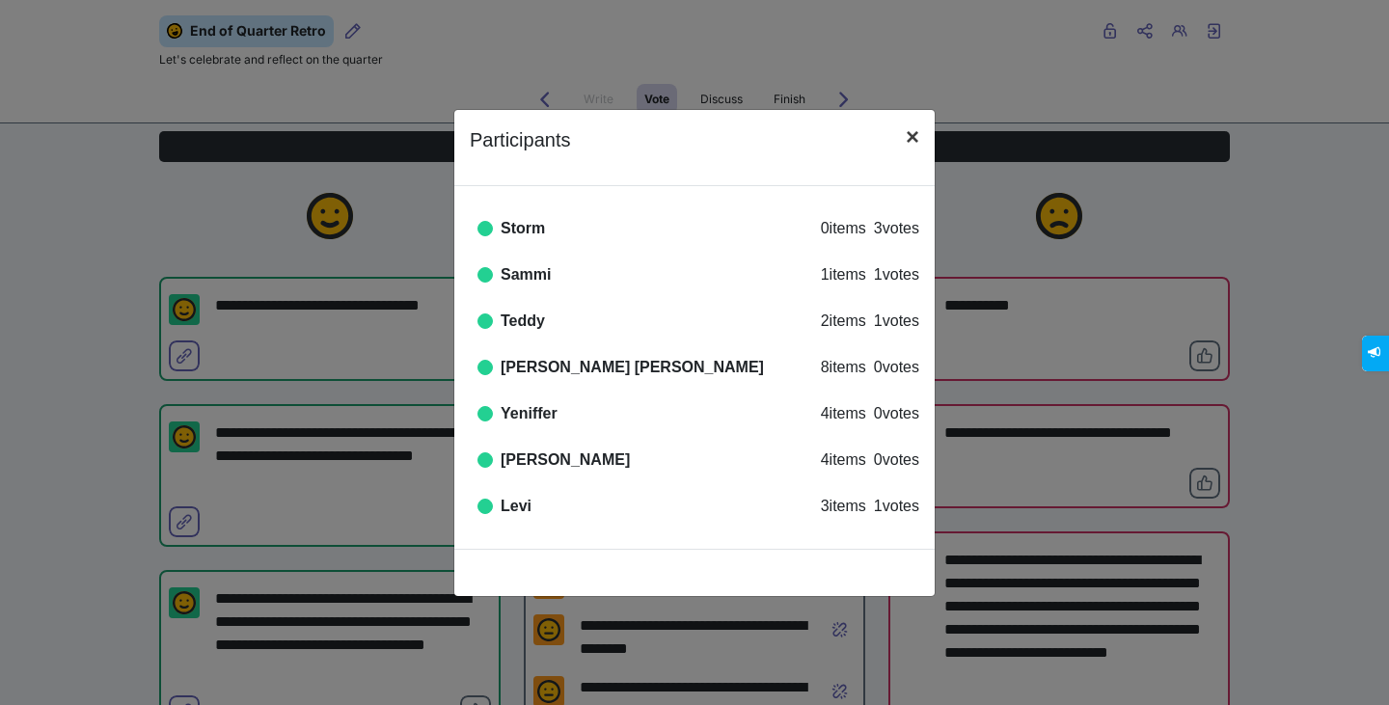
click at [921, 153] on button "×" at bounding box center [912, 137] width 44 height 54
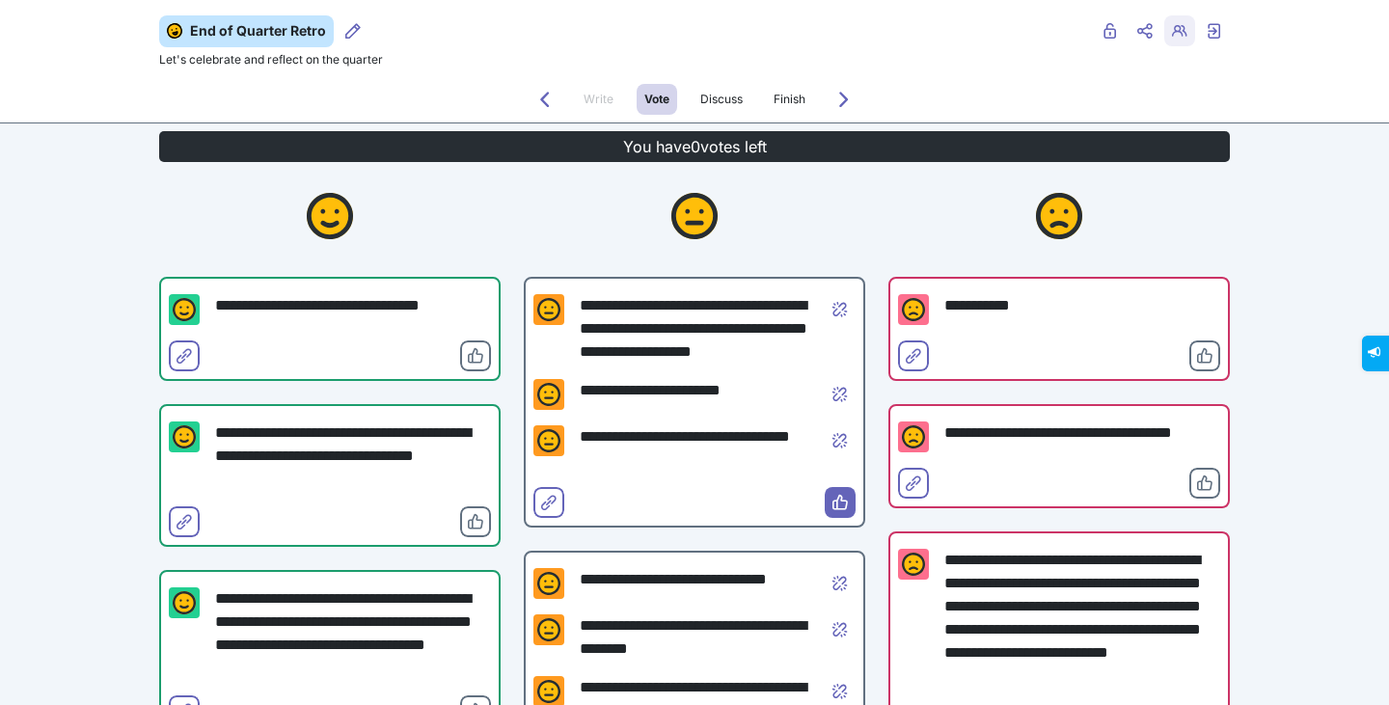
click at [1172, 26] on icon "Retro users" at bounding box center [1179, 30] width 15 height 15
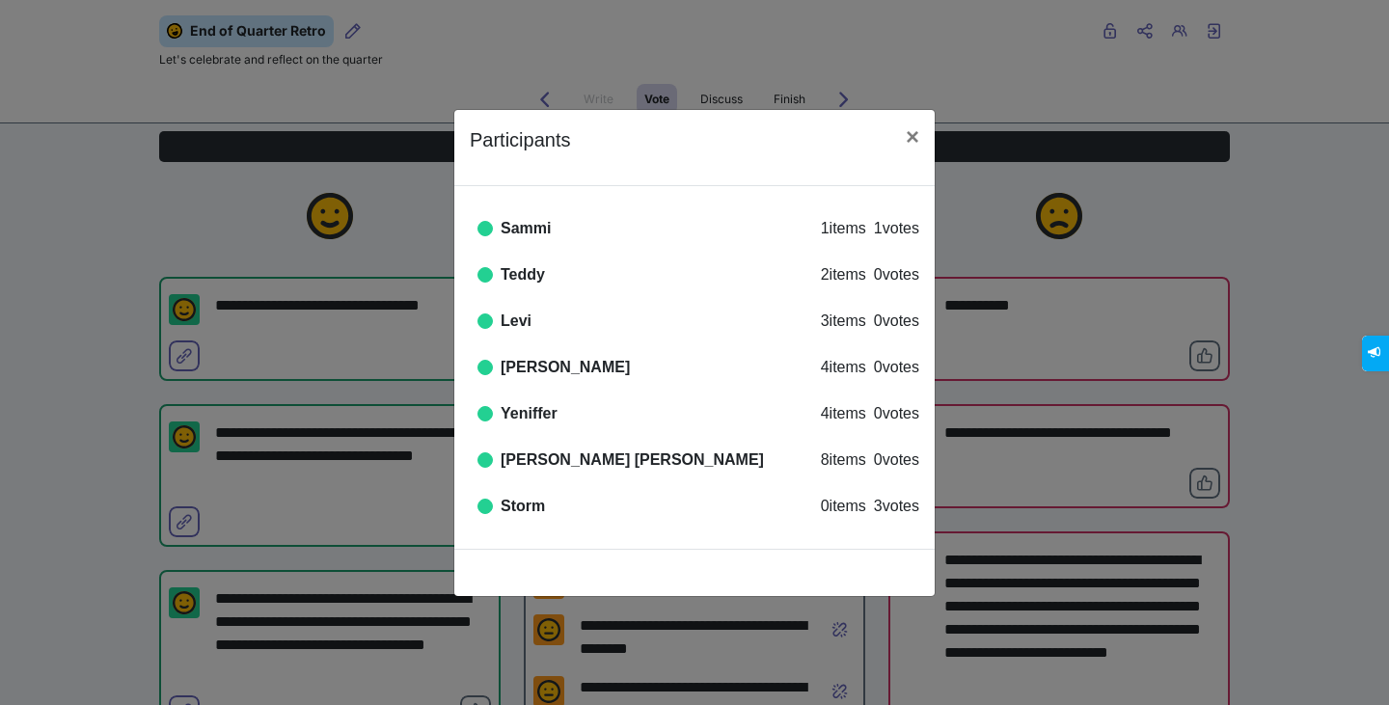
click at [92, 283] on div "Participants × Online Sammi 1 items 1 votes Online Teddy 2 items 0 votes Online…" at bounding box center [694, 352] width 1389 height 705
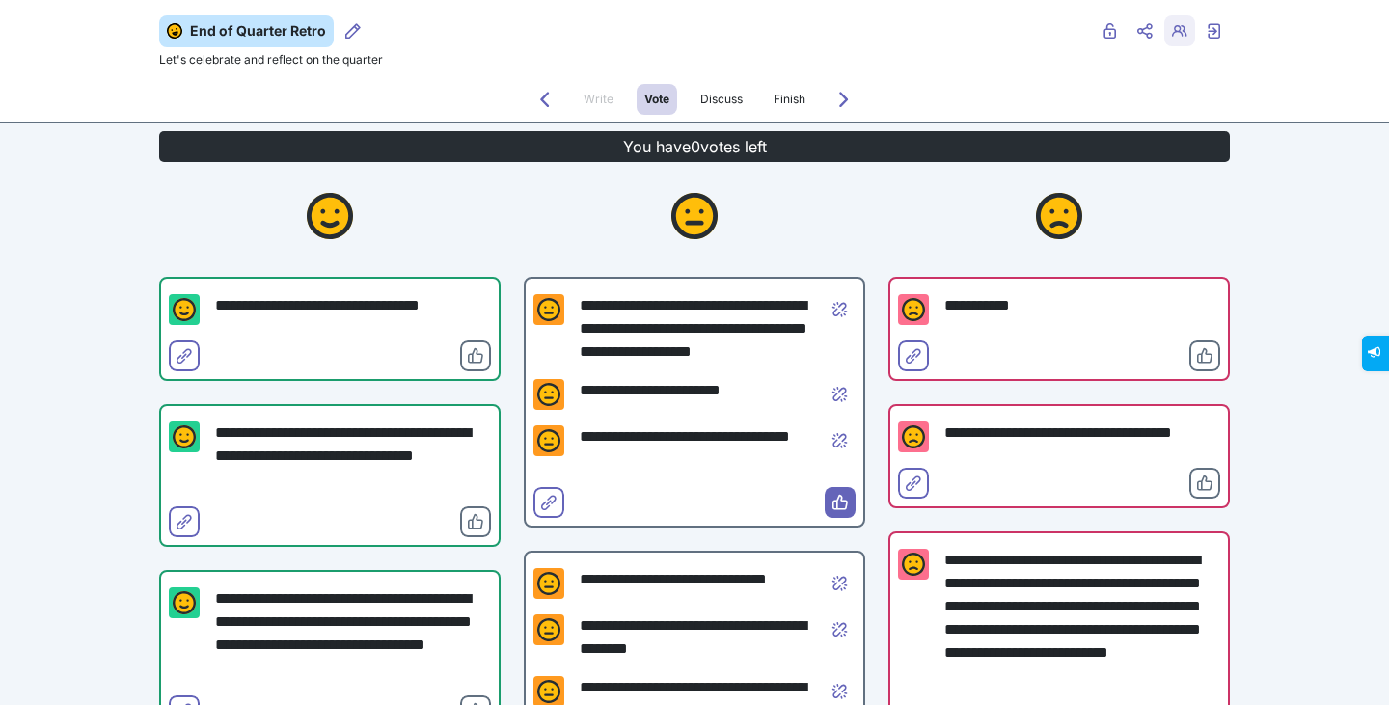
click at [1164, 38] on button "Retro users" at bounding box center [1179, 30] width 31 height 31
